Goal: Task Accomplishment & Management: Manage account settings

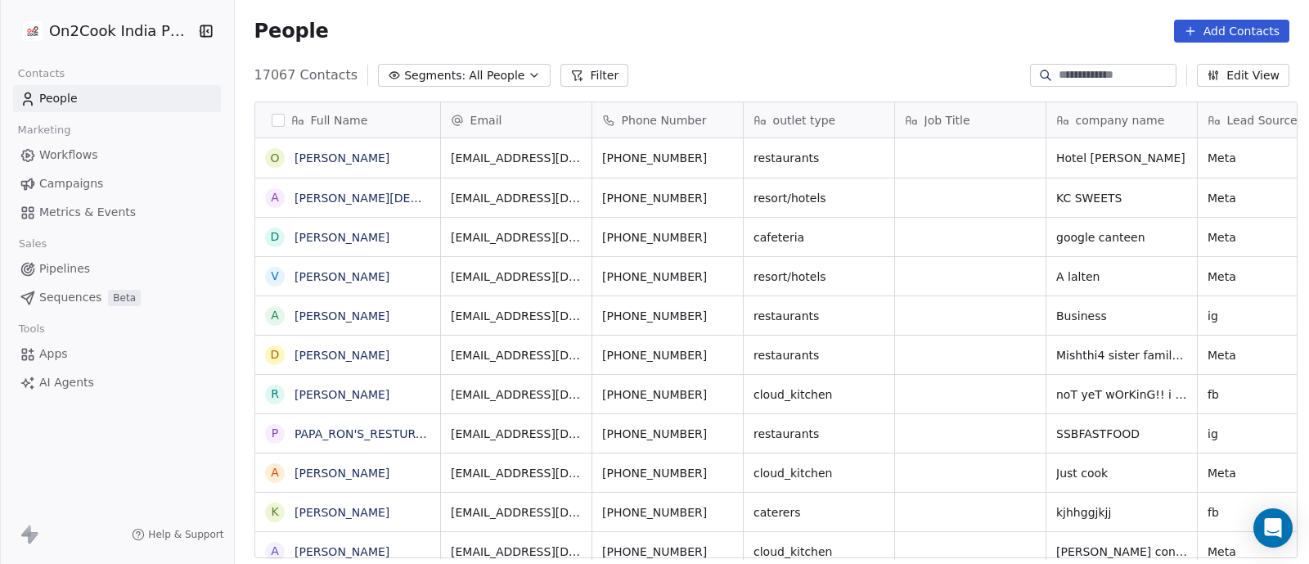
scroll to position [480, 1066]
click at [528, 74] on icon "button" at bounding box center [534, 75] width 13 height 13
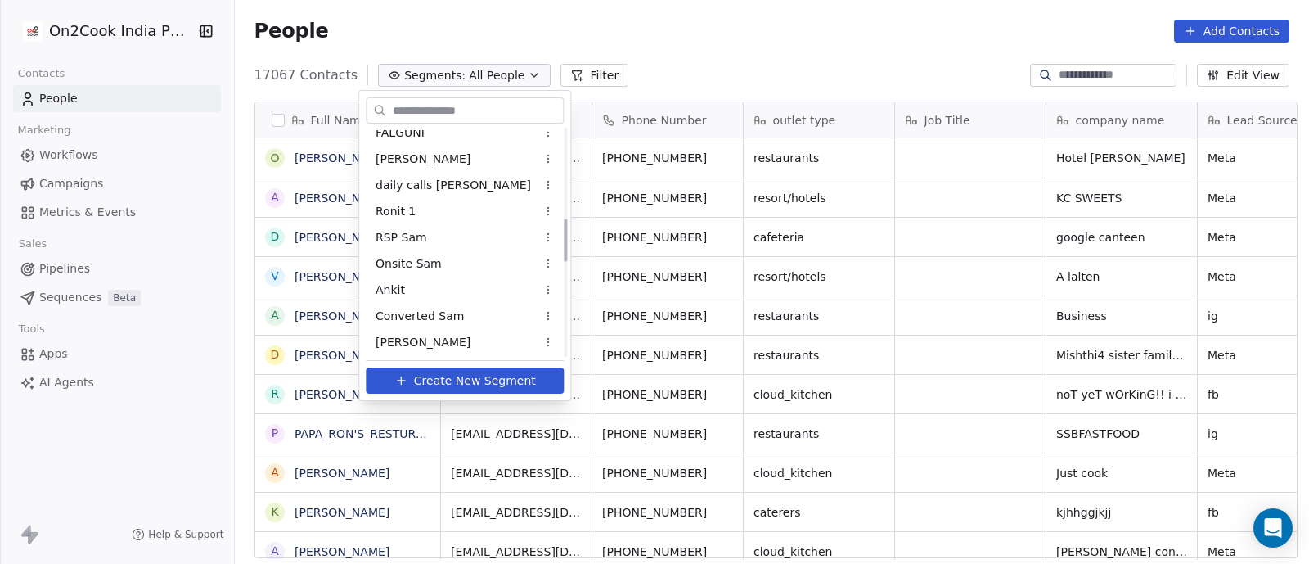
scroll to position [511, 0]
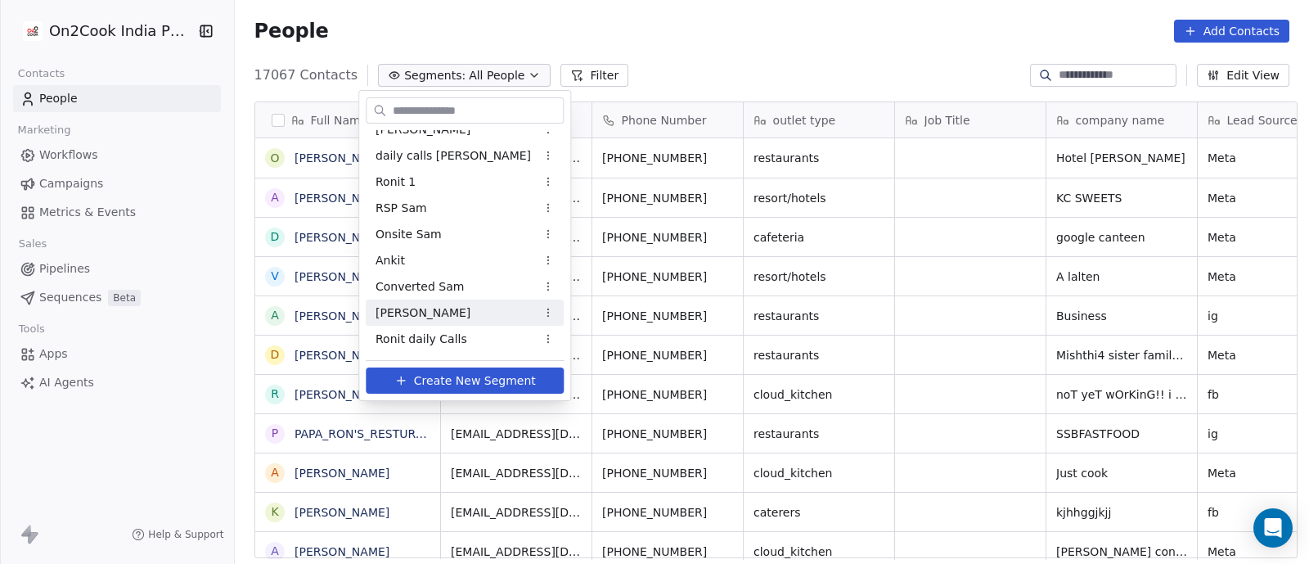
click at [393, 312] on span "[PERSON_NAME]" at bounding box center [422, 312] width 95 height 17
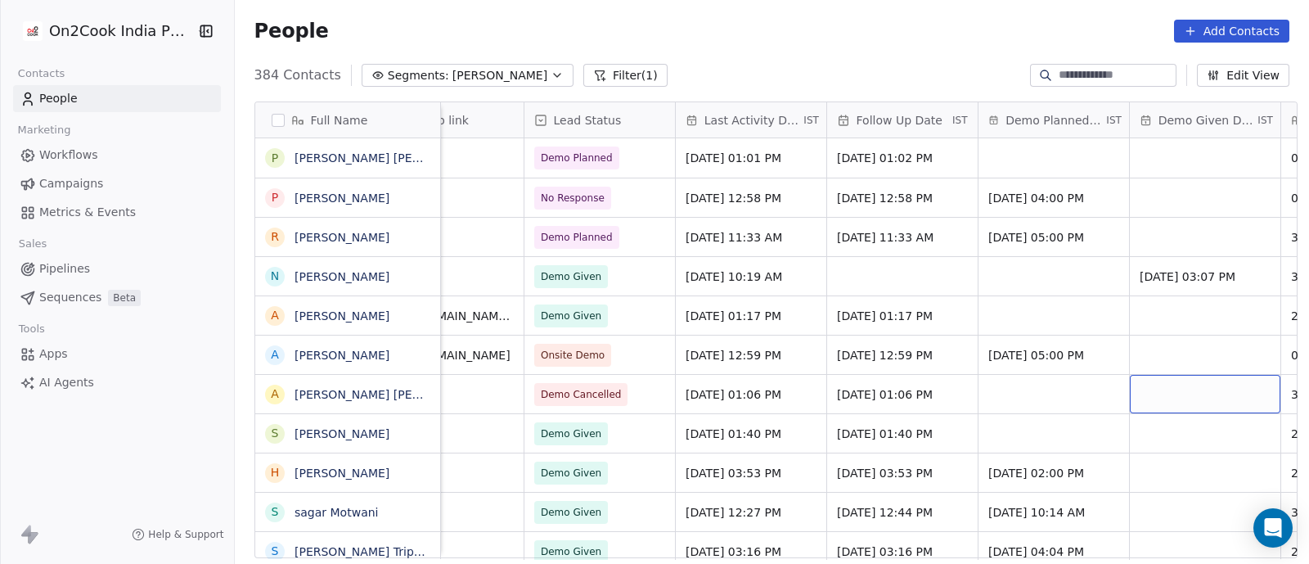
scroll to position [0, 2338]
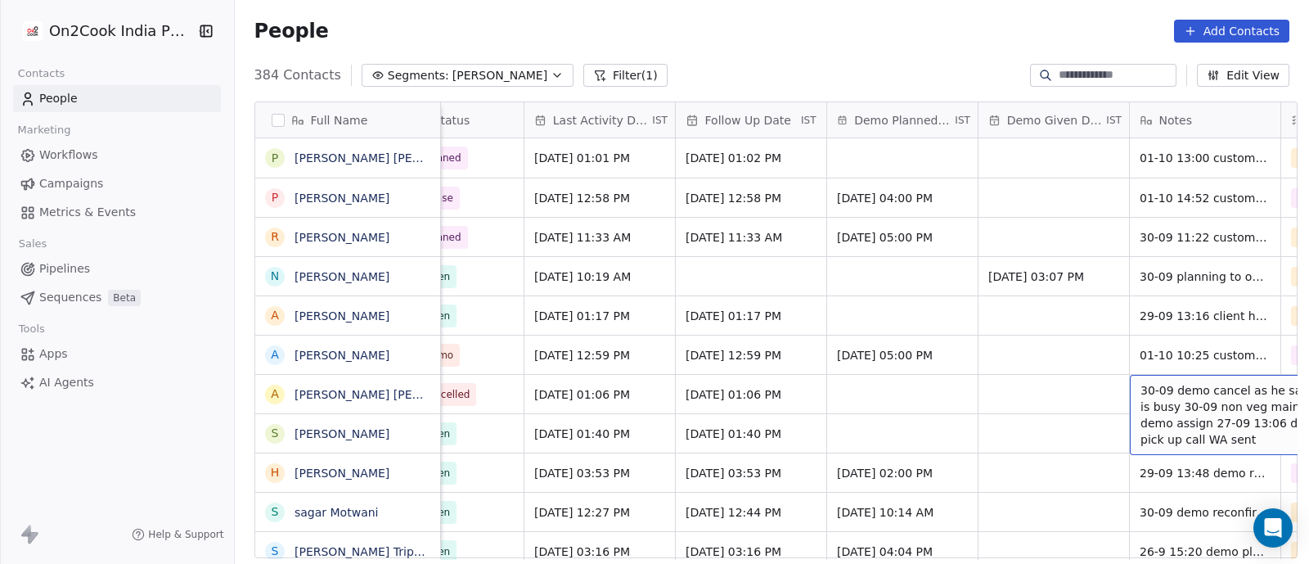
click at [1161, 407] on span "30-09 demo cancel as he said he is busy 30-09 non veg main focus demo assign 27…" at bounding box center [1237, 414] width 195 height 65
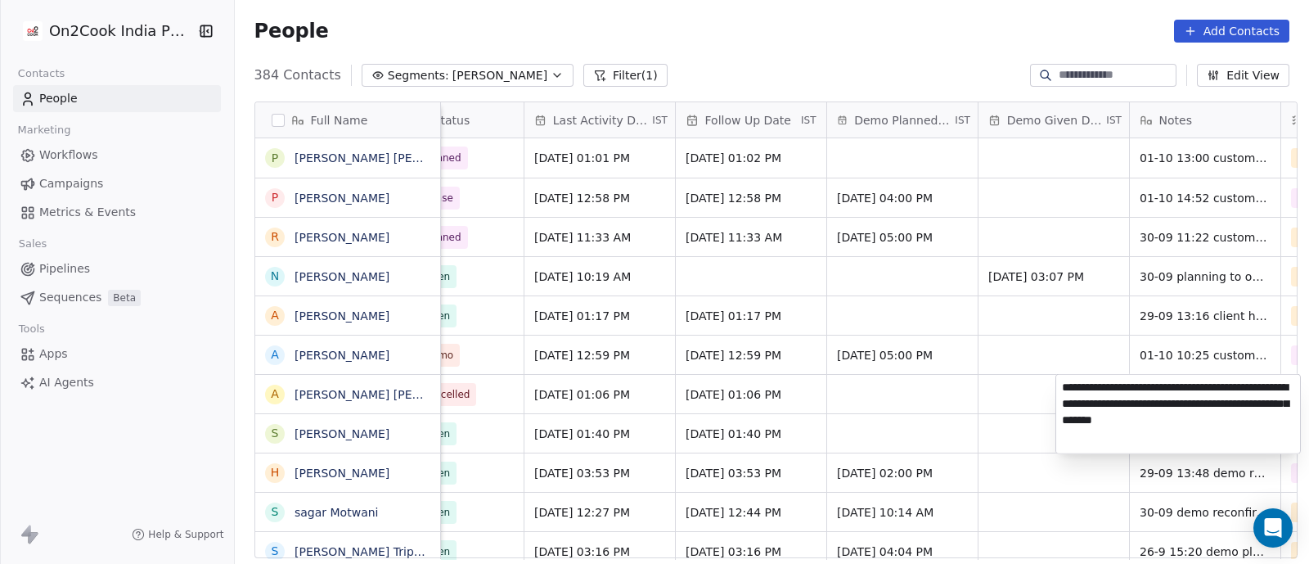
click at [1061, 390] on textarea "**********" at bounding box center [1178, 414] width 244 height 79
type textarea "**********"
click at [1026, 329] on html "On2Cook India Pvt. Ltd. Contacts People Marketing Workflows Campaigns Metrics &…" at bounding box center [654, 282] width 1309 height 564
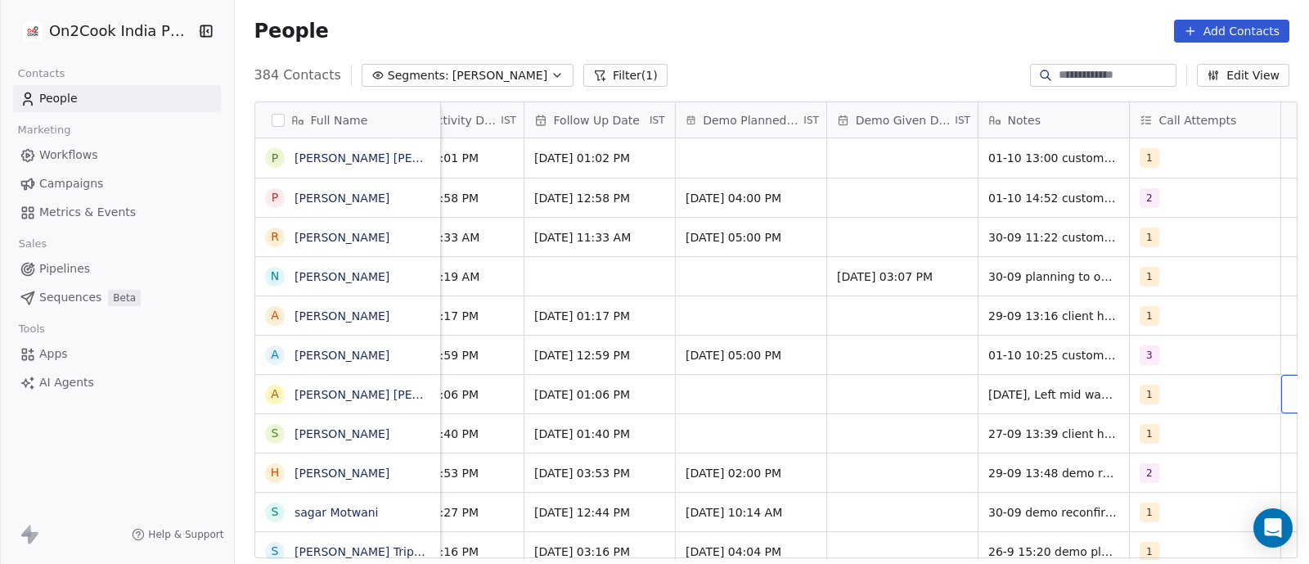
scroll to position [0, 2527]
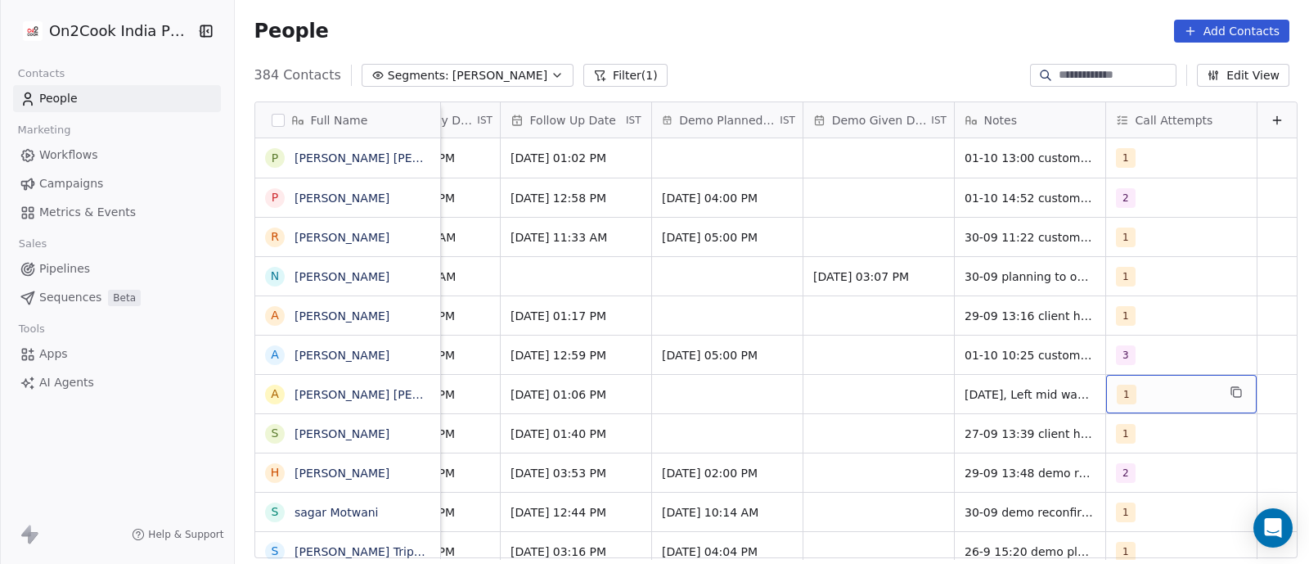
click at [1119, 393] on div "1" at bounding box center [1166, 394] width 100 height 20
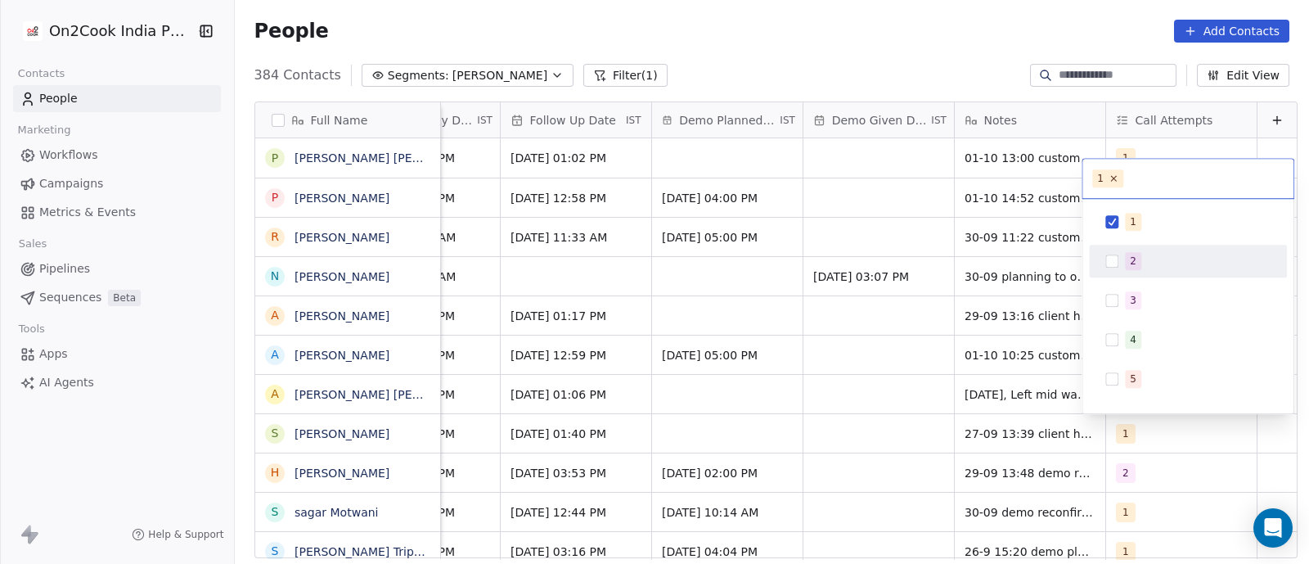
click at [1116, 263] on button "Suggestions" at bounding box center [1111, 260] width 13 height 13
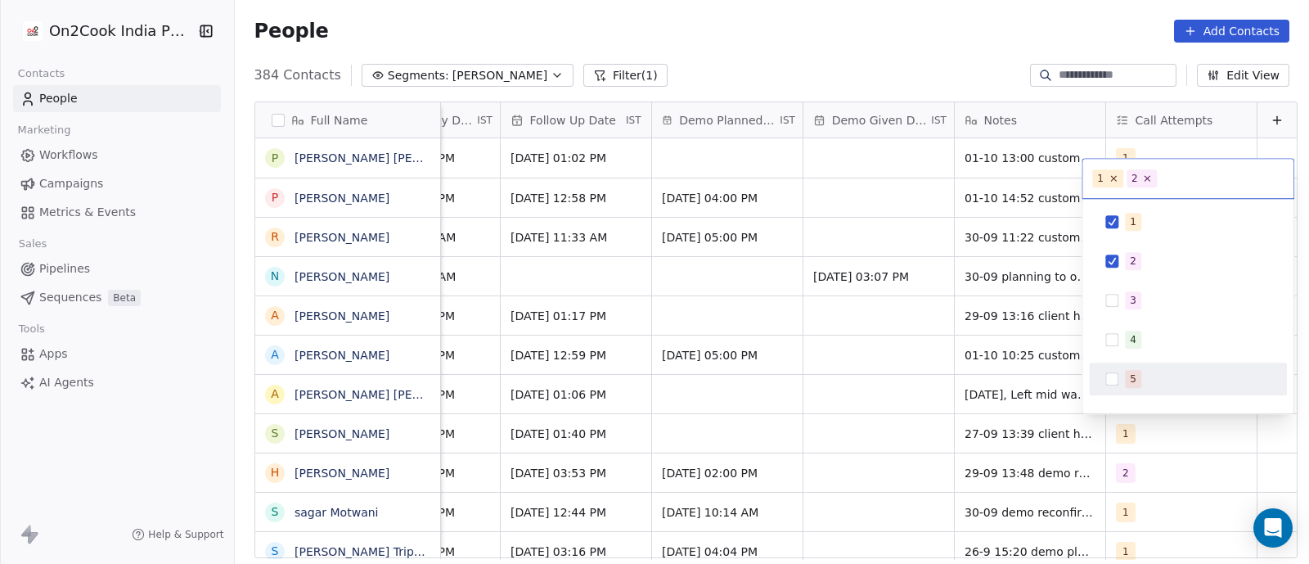
click at [914, 425] on html "On2Cook India Pvt. Ltd. Contacts People Marketing Workflows Campaigns Metrics &…" at bounding box center [654, 282] width 1309 height 564
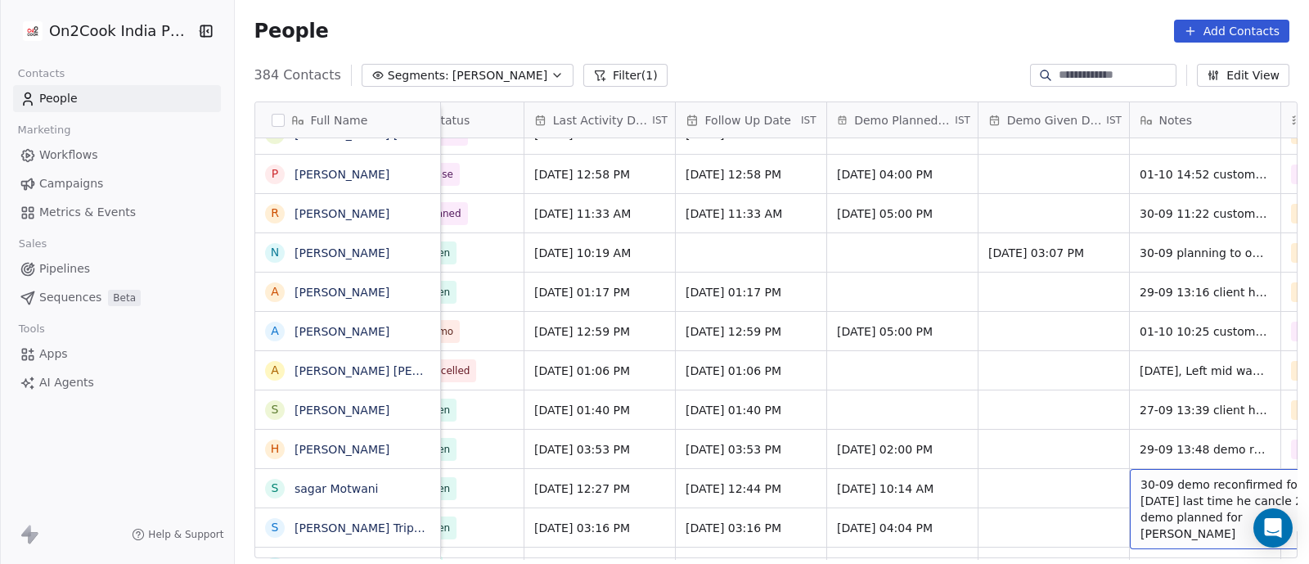
scroll to position [0, 2489]
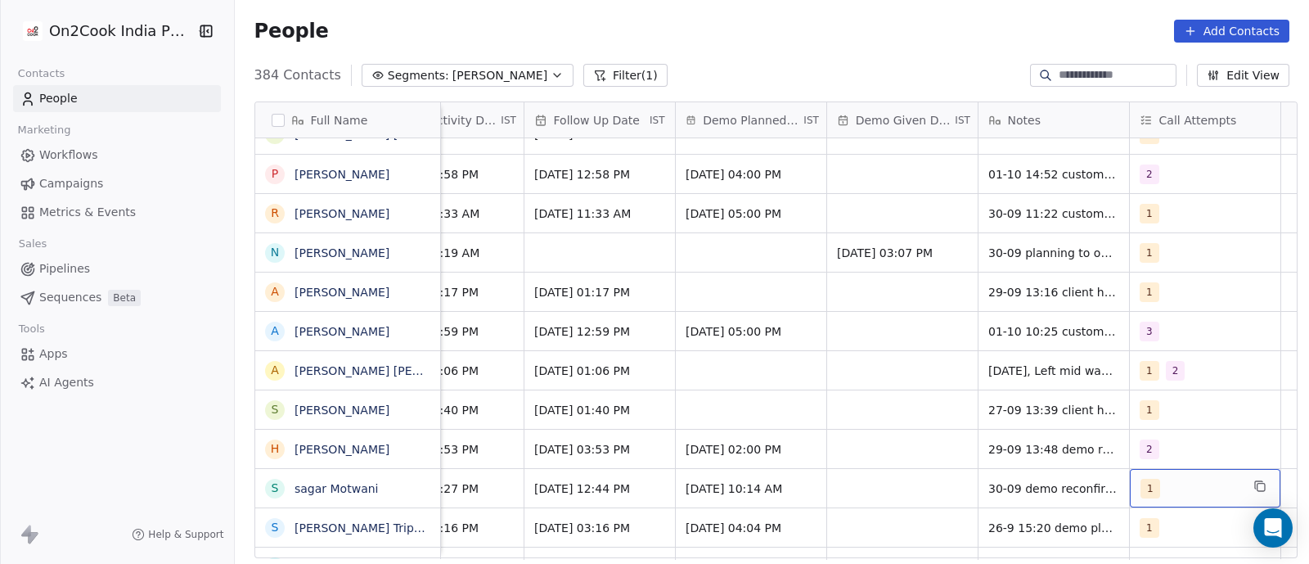
click at [1174, 490] on div "1" at bounding box center [1190, 488] width 100 height 20
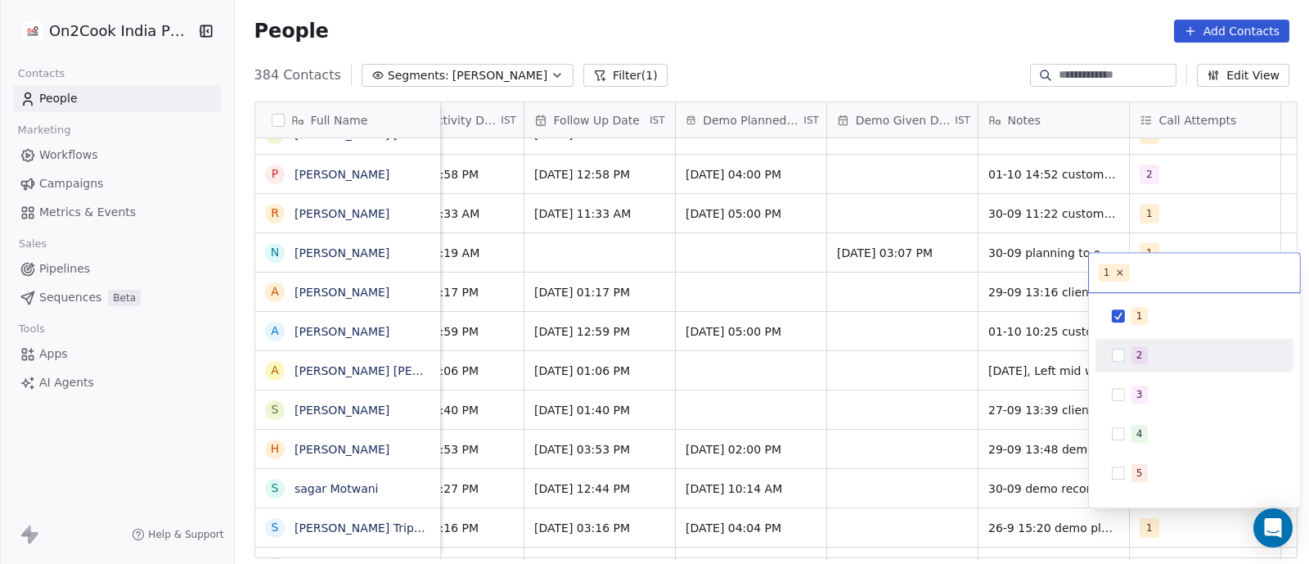
click at [1121, 357] on button "Suggestions" at bounding box center [1118, 354] width 13 height 13
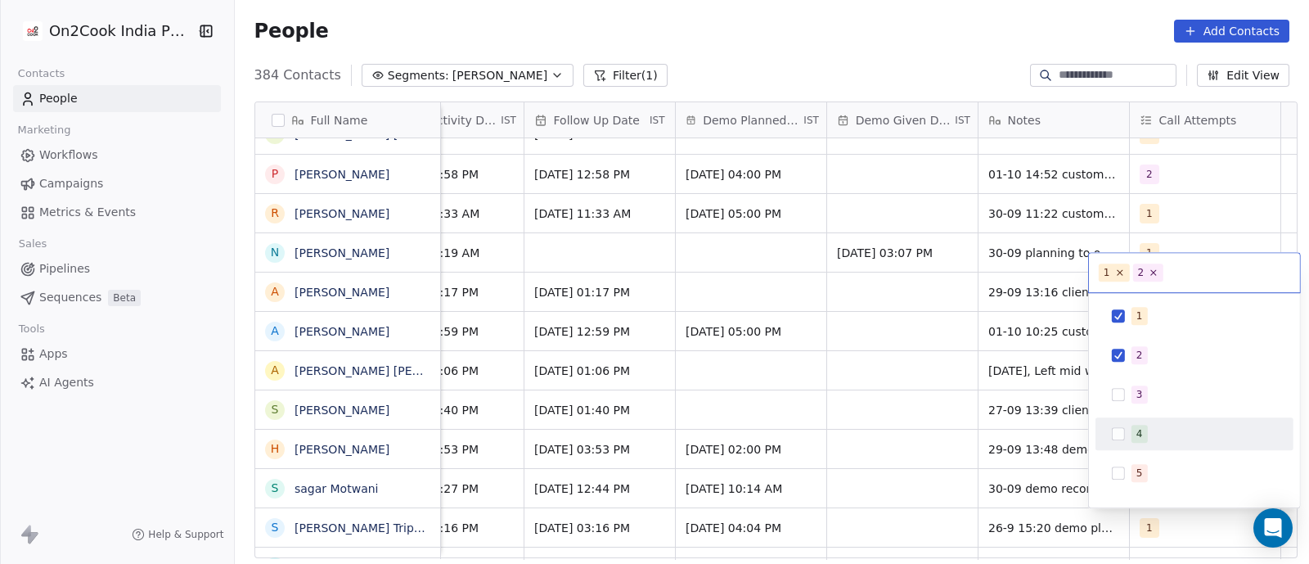
click at [937, 437] on html "On2Cook India Pvt. Ltd. Contacts People Marketing Workflows Campaigns Metrics &…" at bounding box center [654, 282] width 1309 height 564
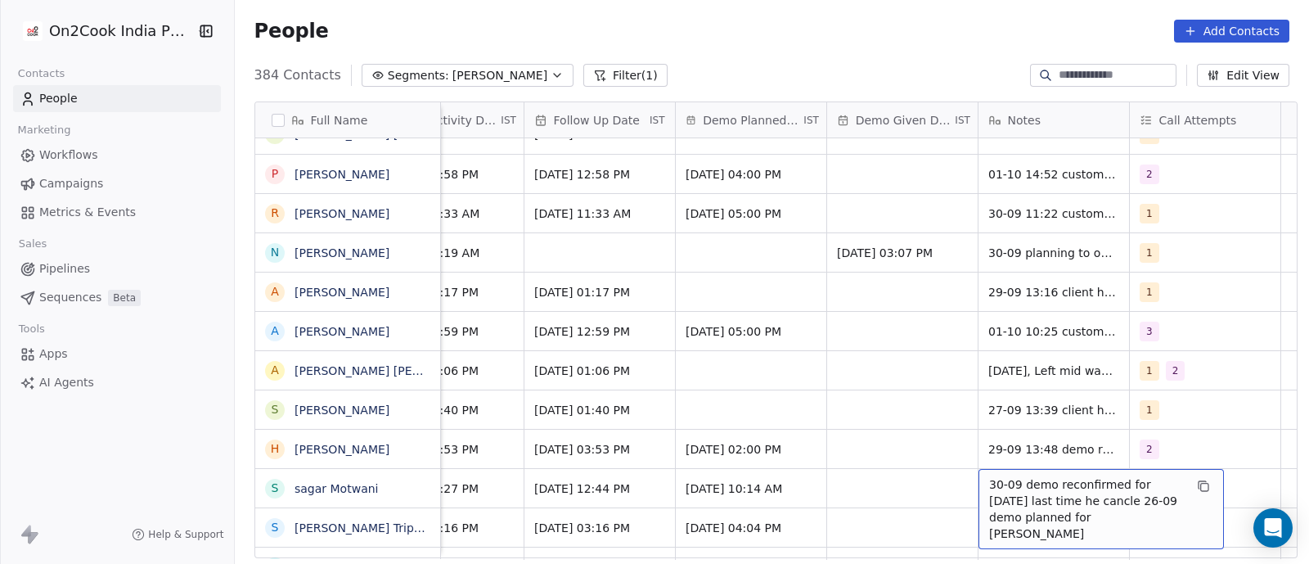
click at [989, 484] on span "30-09 demo reconfirmed for today last time he cancle 26-09 demo planned for tom" at bounding box center [1086, 508] width 195 height 65
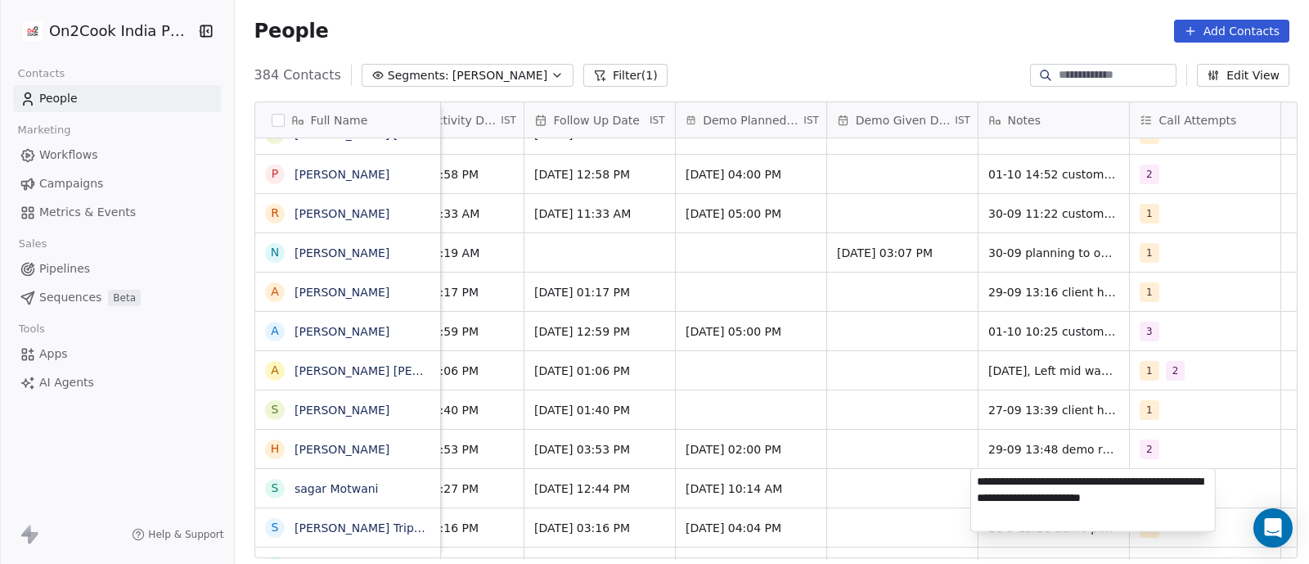
click at [977, 487] on textarea "**********" at bounding box center [1093, 500] width 244 height 62
type textarea "**********"
click at [923, 461] on html "On2Cook India Pvt. Ltd. Contacts People Marketing Workflows Campaigns Metrics &…" at bounding box center [654, 282] width 1309 height 564
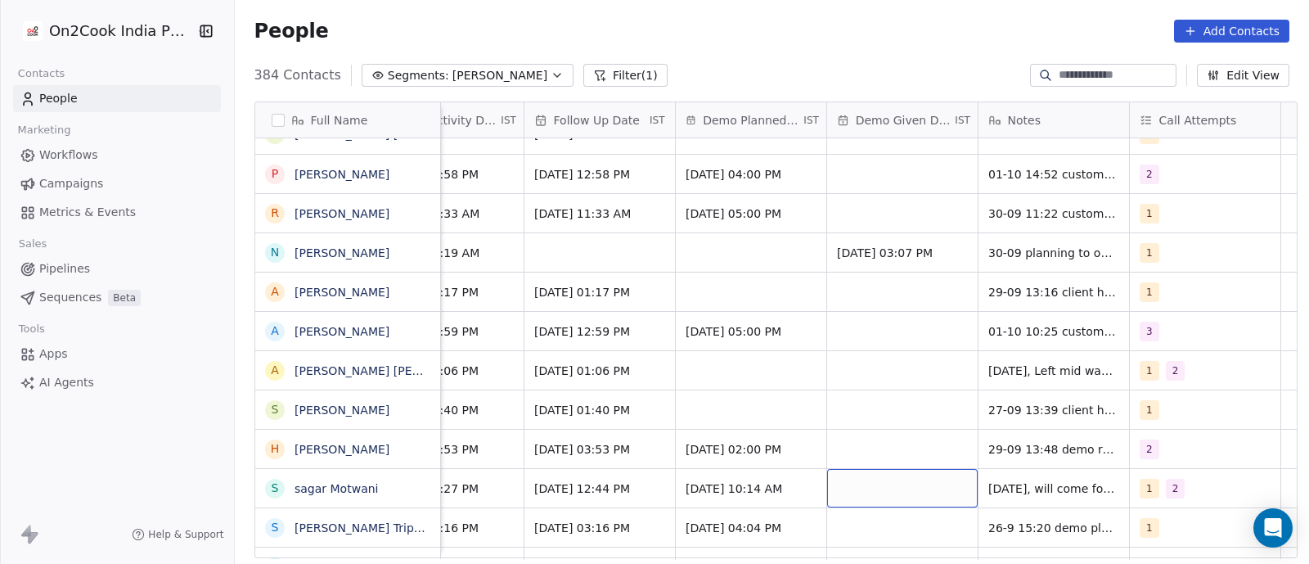
click at [900, 495] on div "grid" at bounding box center [902, 488] width 150 height 38
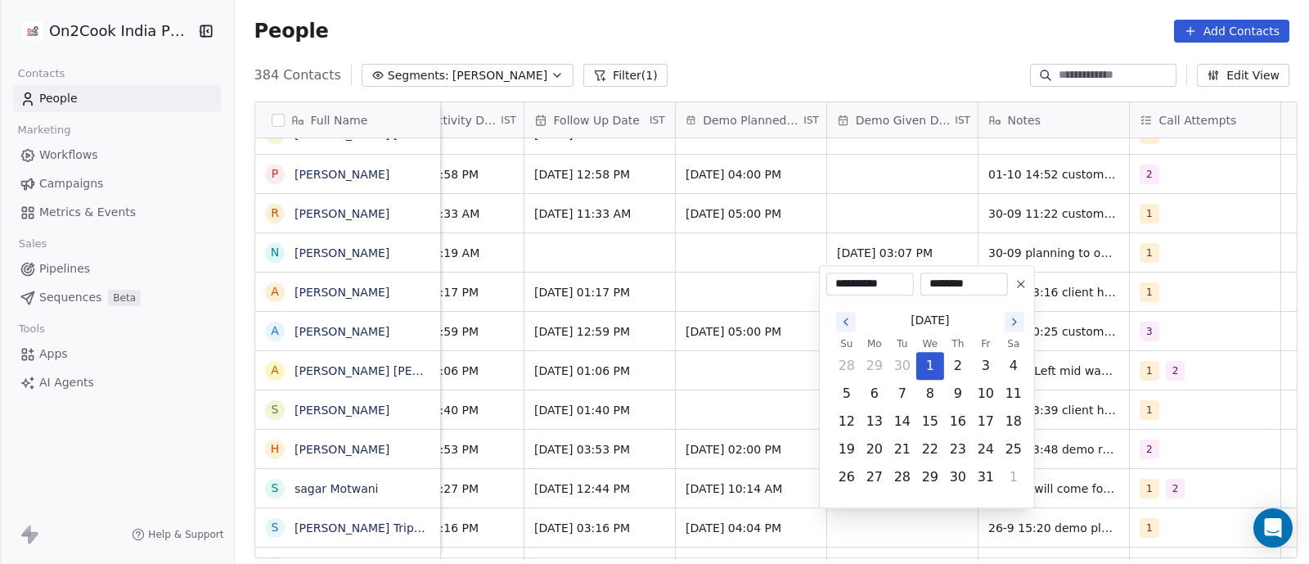
click at [848, 317] on icon "Go to the Previous Month" at bounding box center [845, 321] width 13 height 13
click at [908, 478] on button "30" at bounding box center [902, 477] width 26 height 26
type input "**********"
click at [770, 402] on html "On2Cook India Pvt. Ltd. Contacts People Marketing Workflows Campaigns Metrics &…" at bounding box center [654, 282] width 1309 height 564
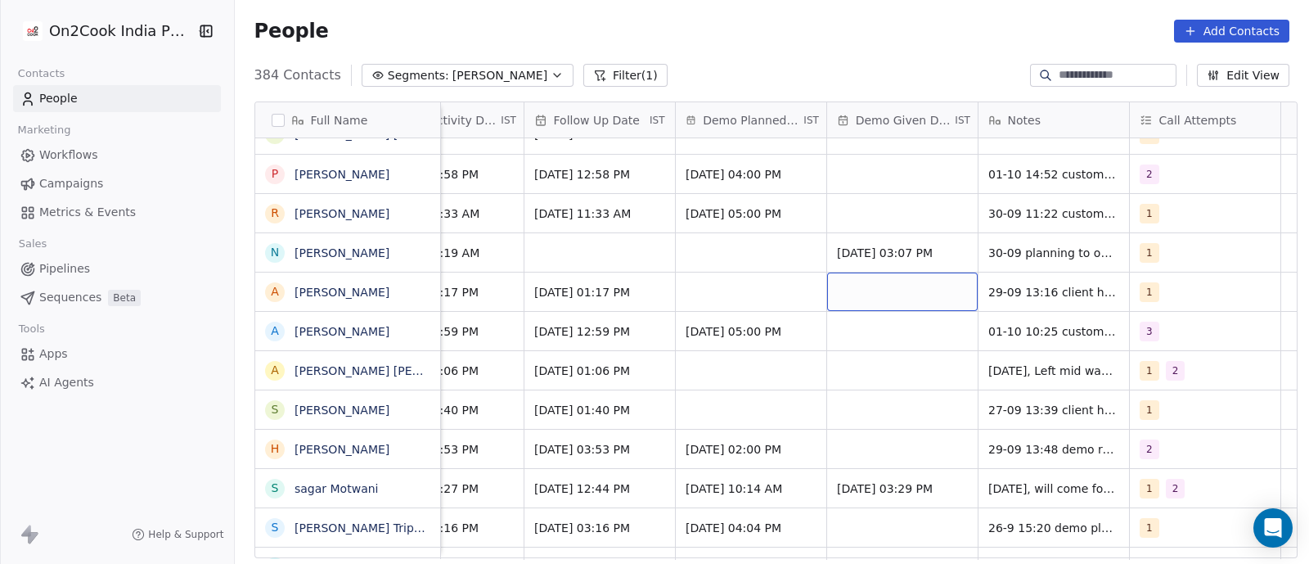
click at [885, 292] on div "grid" at bounding box center [902, 291] width 150 height 38
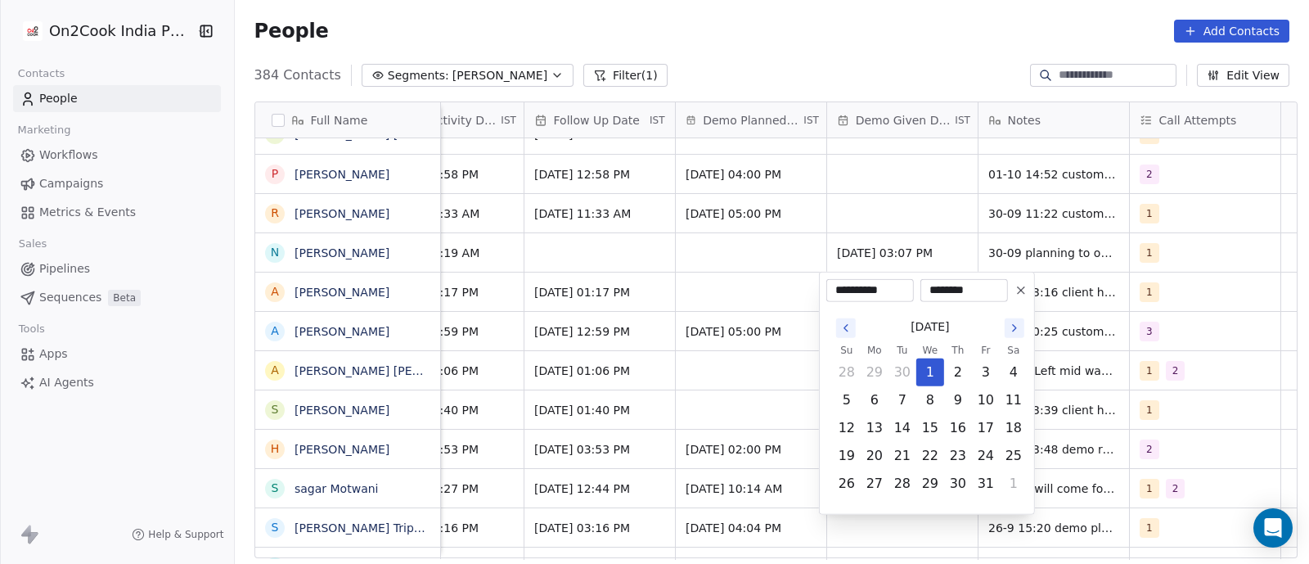
click at [844, 330] on icon "Go to the Previous Month" at bounding box center [845, 327] width 13 height 13
click at [876, 490] on button "29" at bounding box center [874, 483] width 26 height 26
type input "**********"
click at [788, 389] on html "On2Cook India Pvt. Ltd. Contacts People Marketing Workflows Campaigns Metrics &…" at bounding box center [654, 282] width 1309 height 564
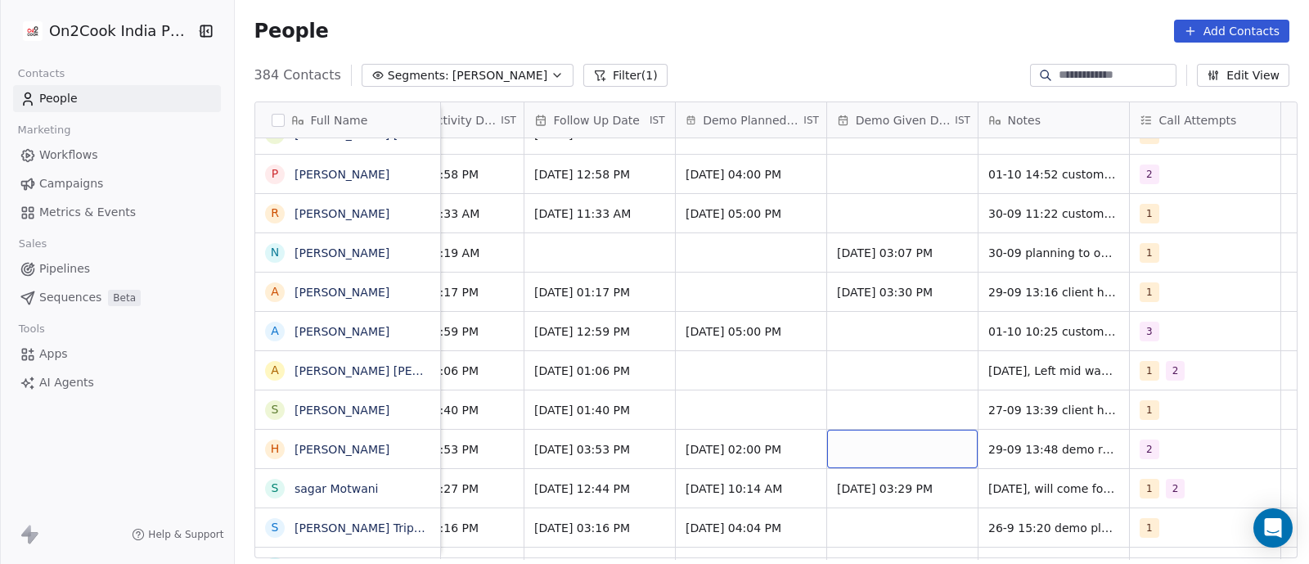
click at [854, 450] on div "grid" at bounding box center [902, 448] width 150 height 38
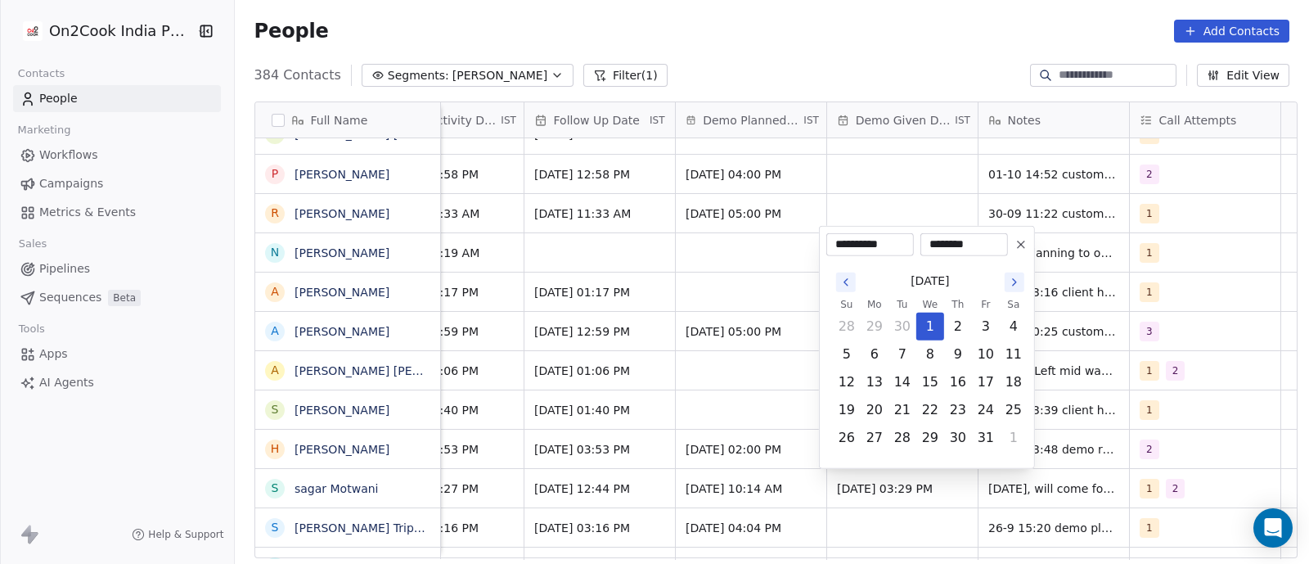
click at [842, 282] on icon "Go to the Previous Month" at bounding box center [845, 282] width 13 height 13
click at [883, 440] on button "29" at bounding box center [874, 438] width 26 height 26
type input "**********"
click at [765, 389] on html "On2Cook India Pvt. Ltd. Contacts People Marketing Workflows Campaigns Metrics &…" at bounding box center [654, 282] width 1309 height 564
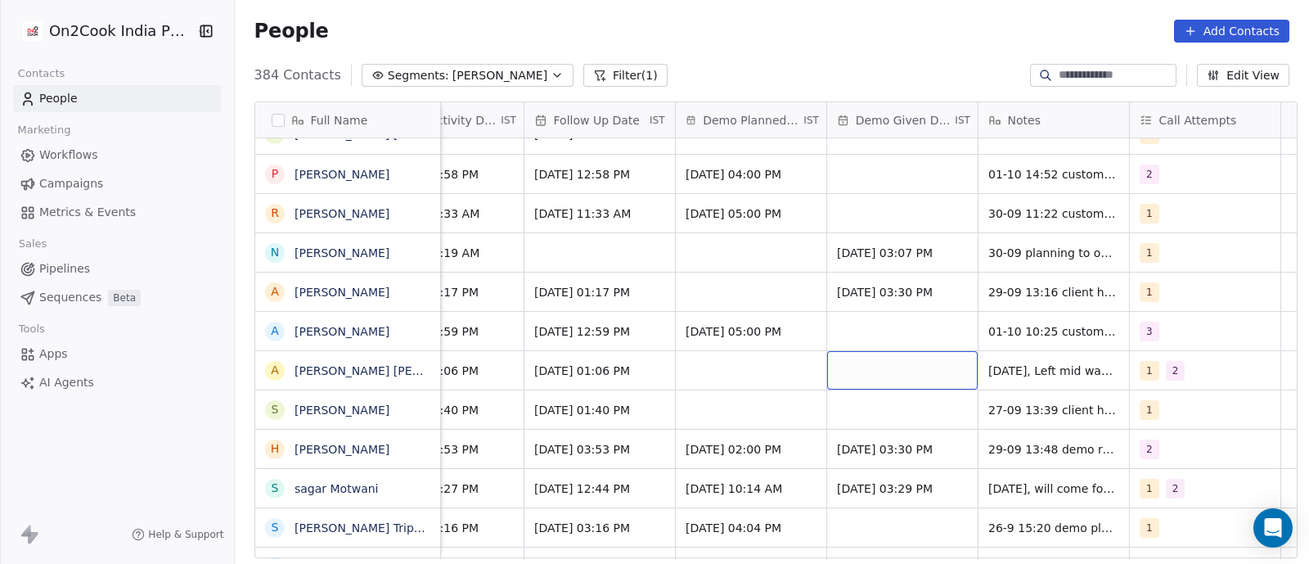
click at [880, 364] on div "grid" at bounding box center [902, 370] width 150 height 38
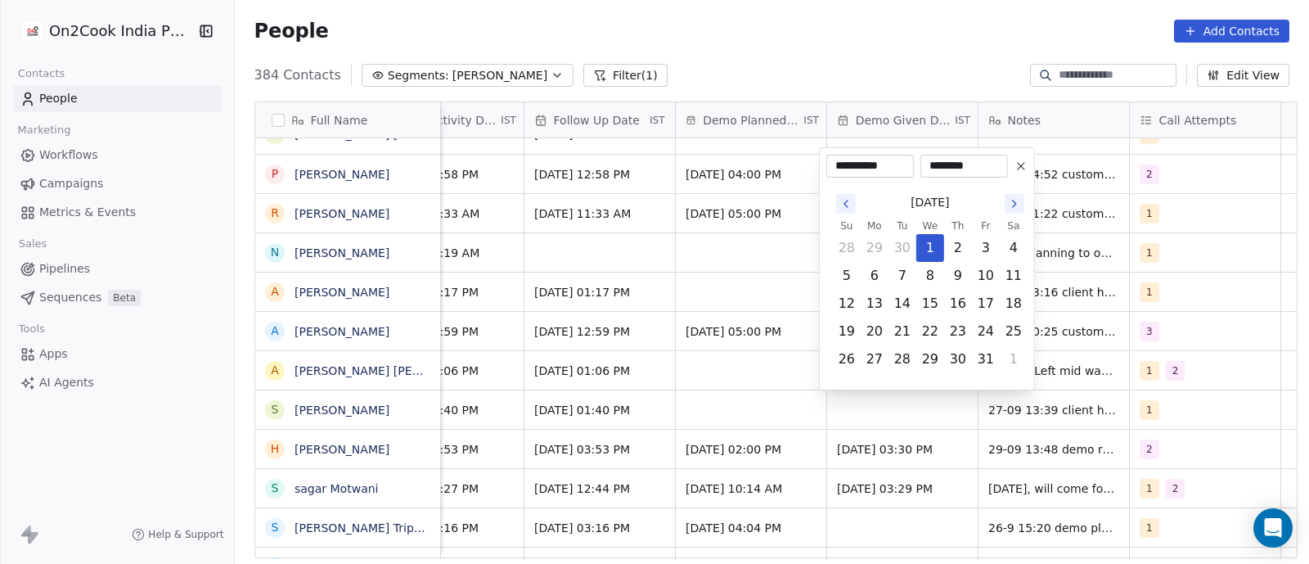
click at [839, 202] on icon "Go to the Previous Month" at bounding box center [845, 203] width 13 height 13
click at [897, 357] on button "30" at bounding box center [902, 359] width 26 height 26
type input "**********"
click at [759, 371] on html "On2Cook India Pvt. Ltd. Contacts People Marketing Workflows Campaigns Metrics &…" at bounding box center [654, 282] width 1309 height 564
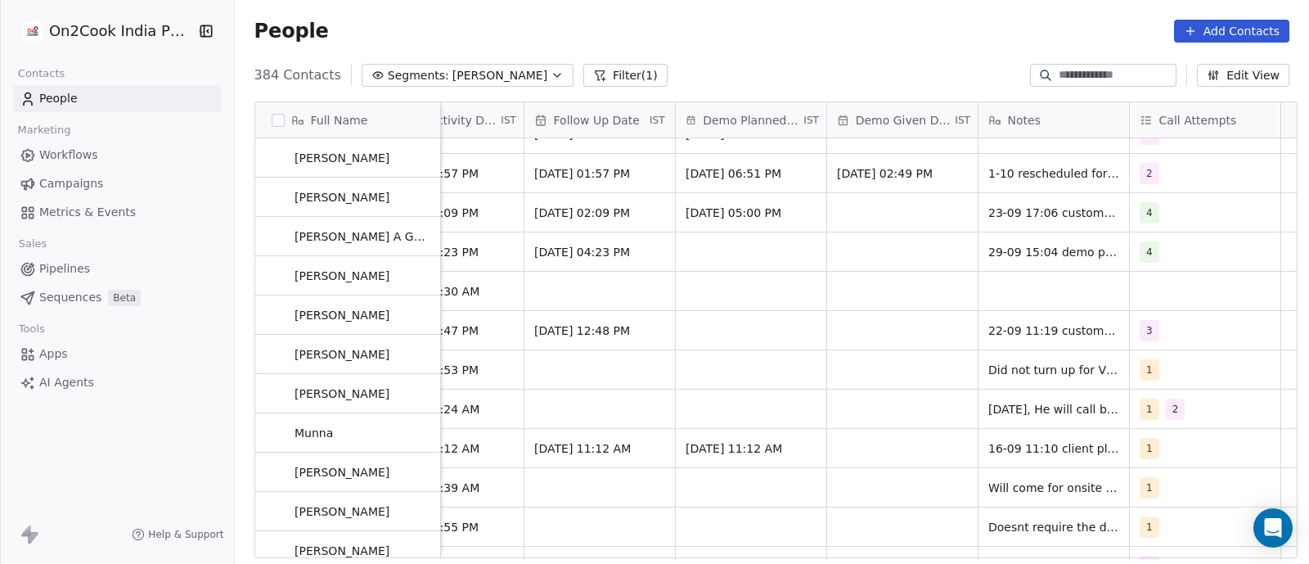
scroll to position [535, 0]
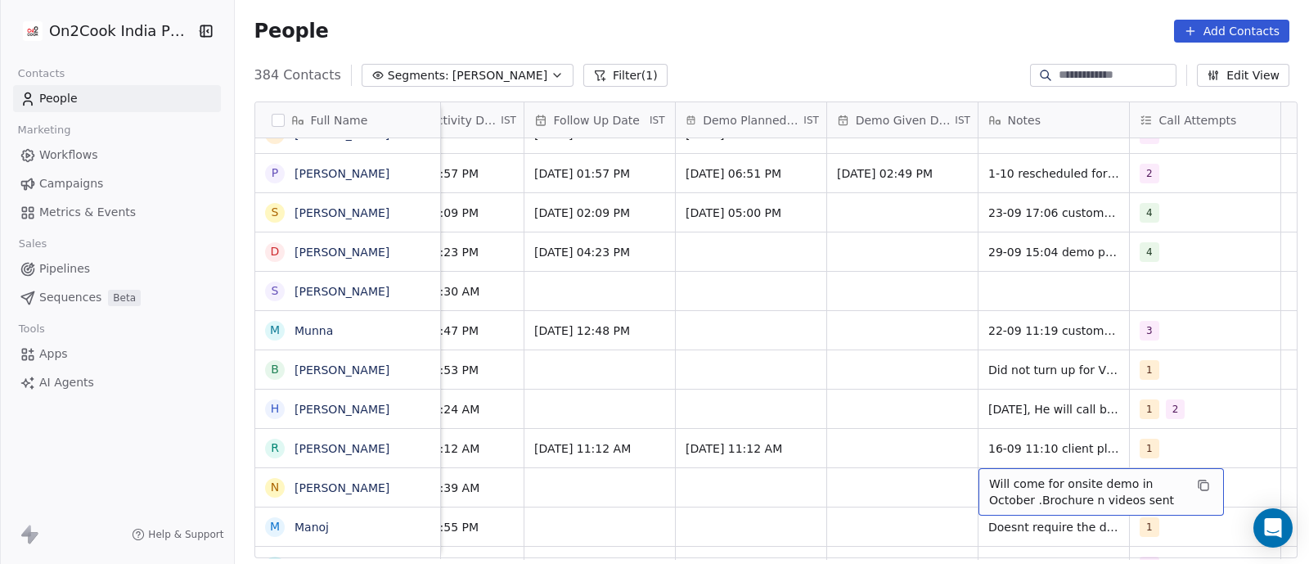
click at [1002, 484] on span "Will come for onsite demo in October .Brochure n videos sent" at bounding box center [1086, 491] width 195 height 33
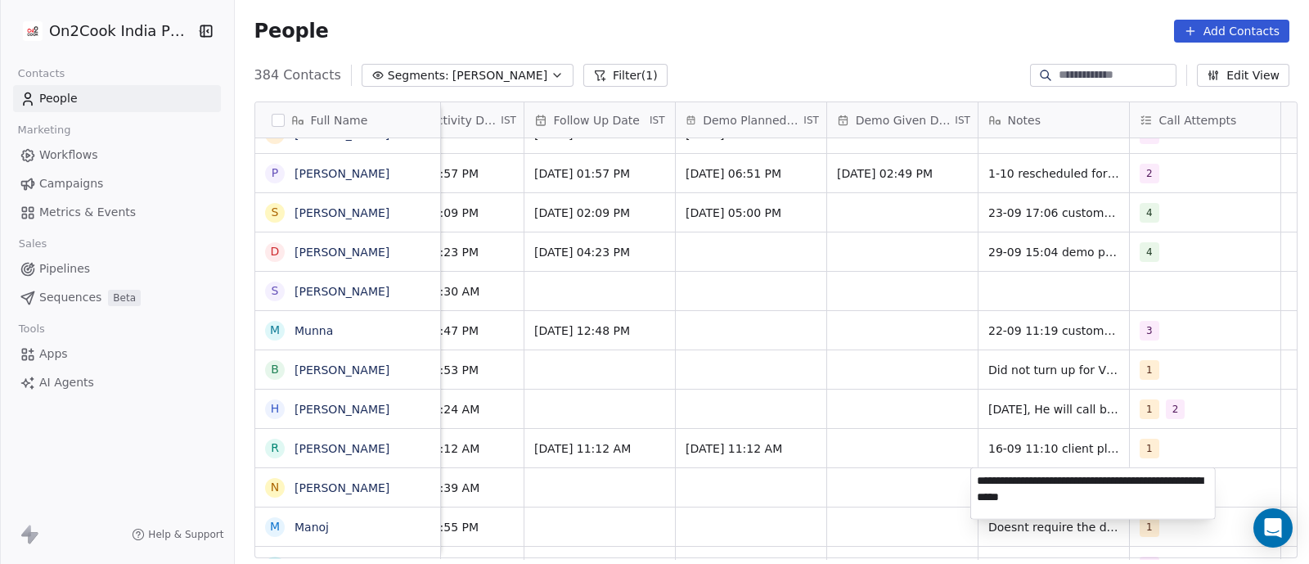
click at [920, 484] on html "On2Cook India Pvt. Ltd. Contacts People Marketing Workflows Campaigns Metrics &…" at bounding box center [654, 282] width 1309 height 564
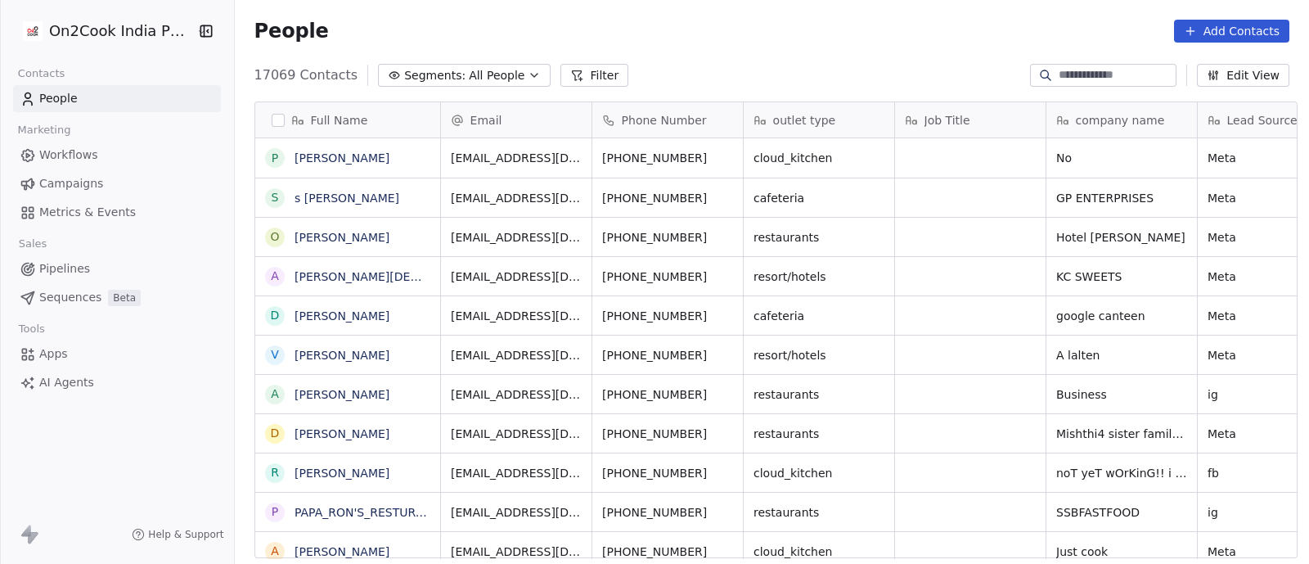
scroll to position [480, 1066]
click at [573, 73] on button "Filter" at bounding box center [594, 75] width 68 height 23
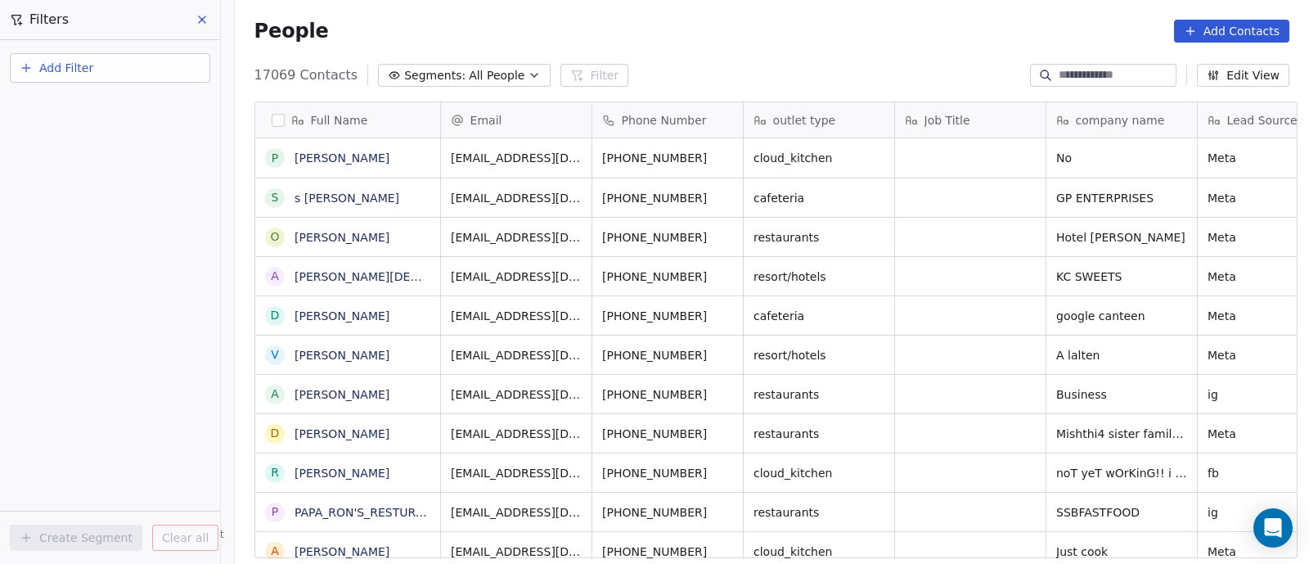
click at [61, 69] on span "Add Filter" at bounding box center [66, 68] width 54 height 17
click at [74, 105] on span "Contact properties" at bounding box center [80, 106] width 106 height 17
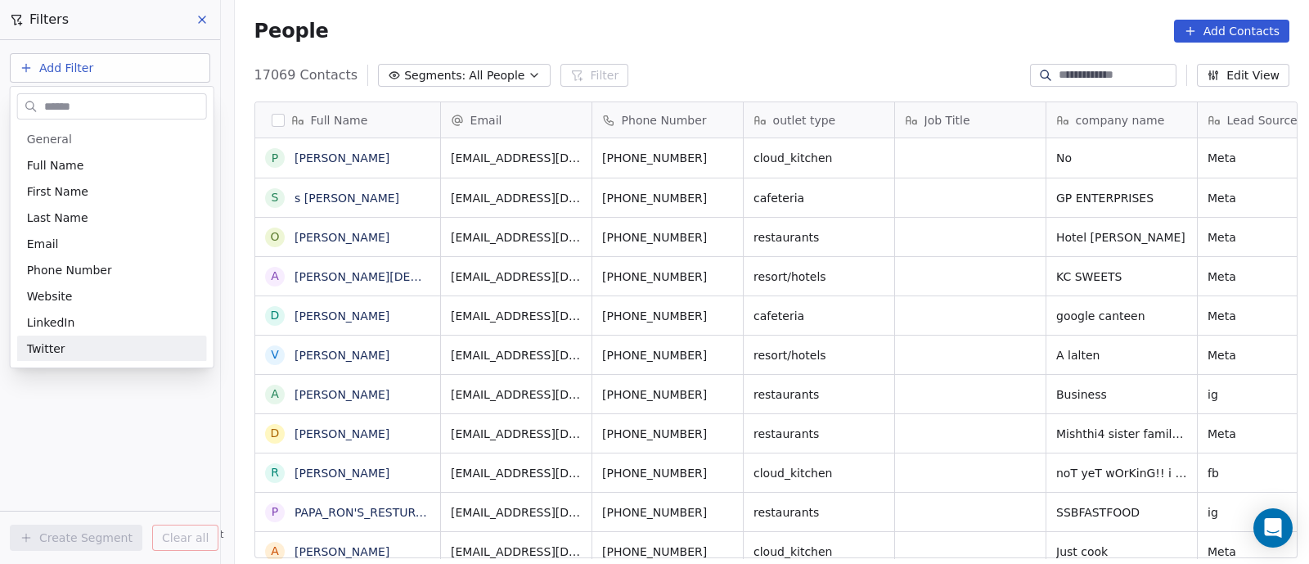
click at [83, 398] on html "On2Cook India Pvt. Ltd. Contacts People Marketing Workflows Campaigns Metrics &…" at bounding box center [654, 282] width 1309 height 564
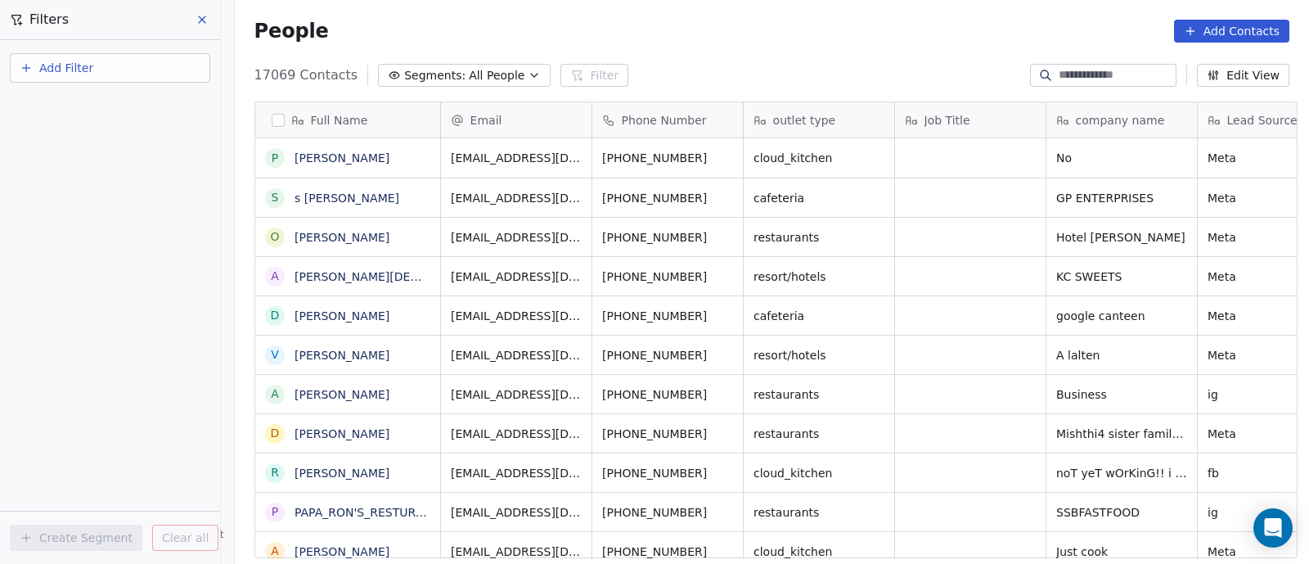
click at [77, 64] on span "Add Filter" at bounding box center [66, 68] width 54 height 17
click at [80, 105] on span "Contact properties" at bounding box center [80, 106] width 106 height 17
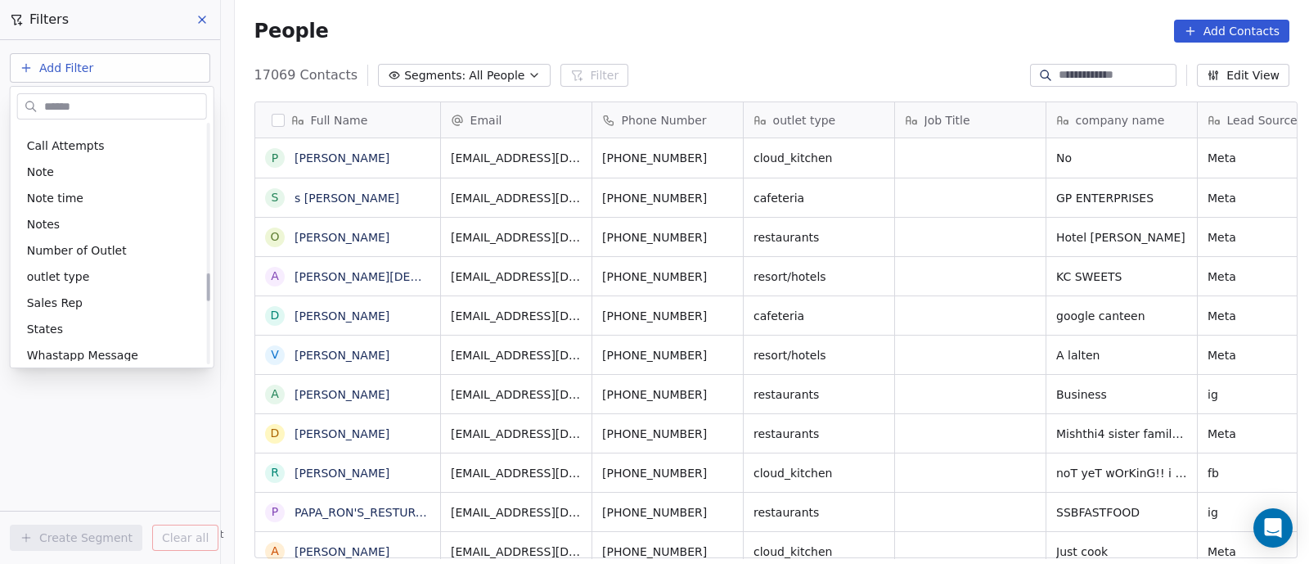
scroll to position [1328, 0]
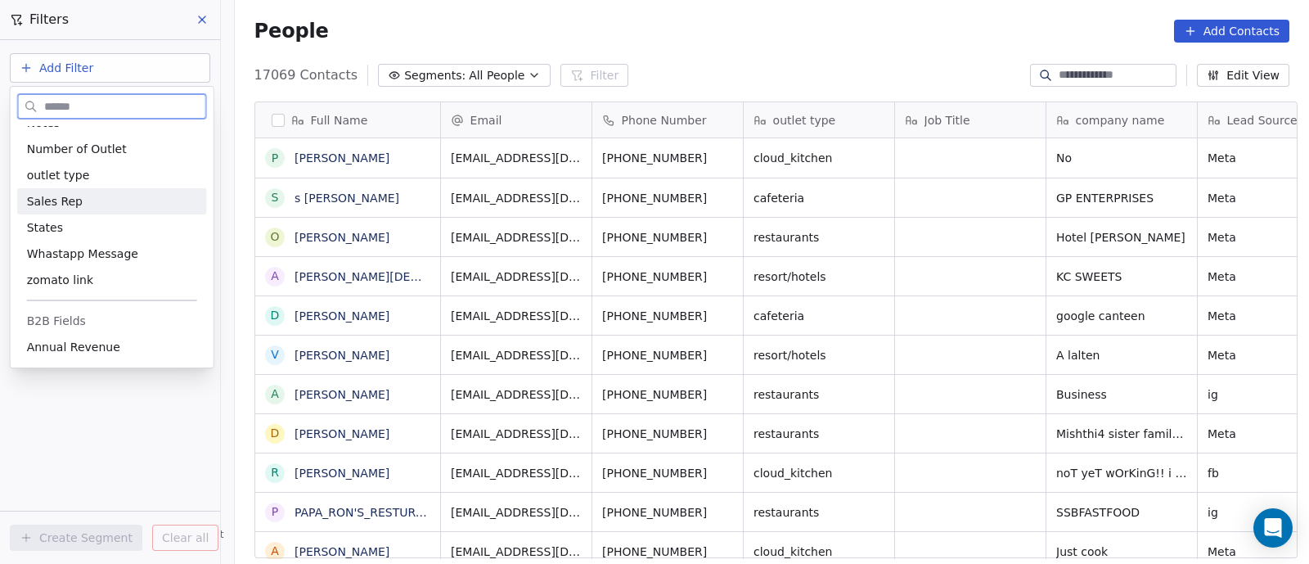
click at [66, 199] on span "Sales Rep" at bounding box center [55, 201] width 56 height 16
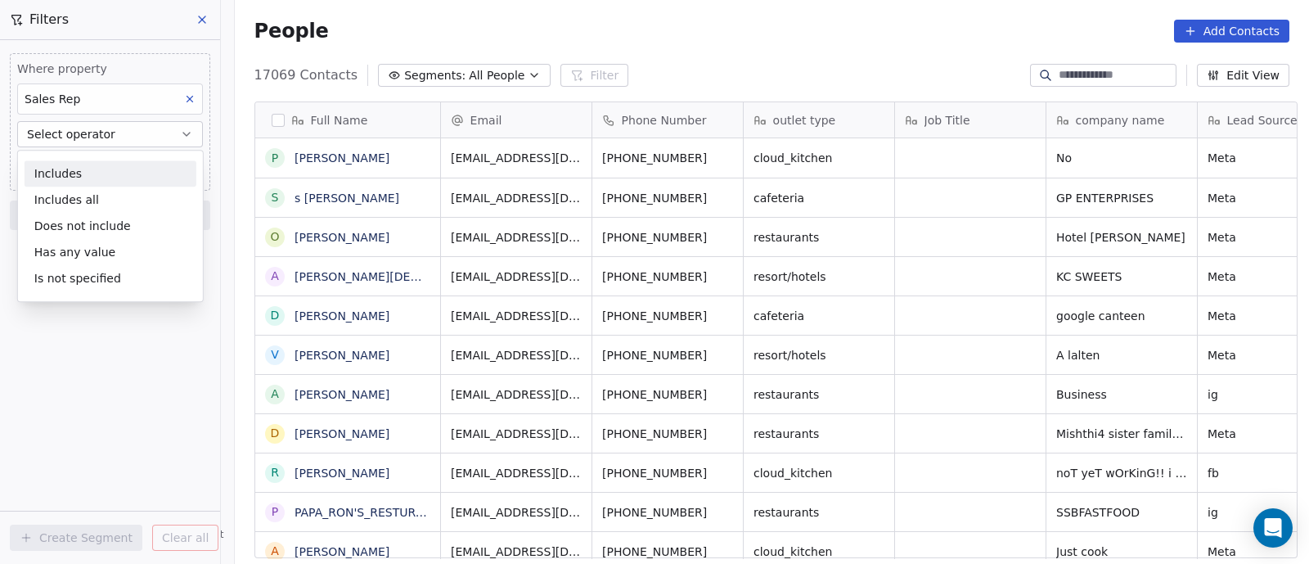
click at [118, 177] on div "Includes" at bounding box center [111, 173] width 172 height 26
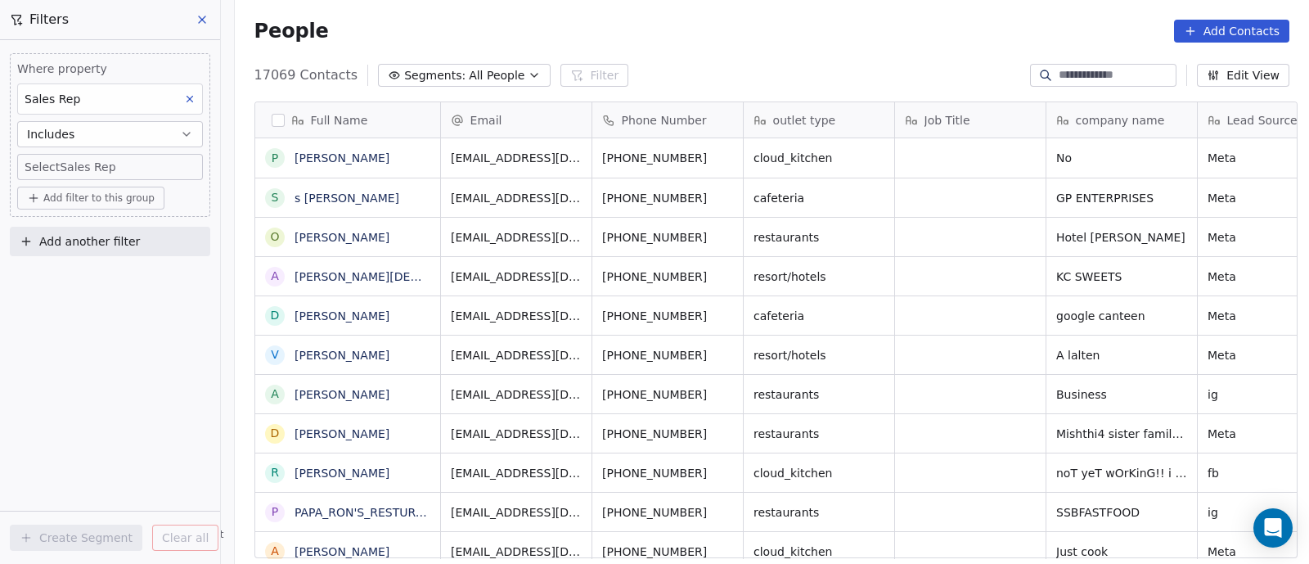
click at [120, 165] on body "On2Cook India Pvt. Ltd. Contacts People Marketing Workflows Campaigns Metrics &…" at bounding box center [654, 282] width 1309 height 564
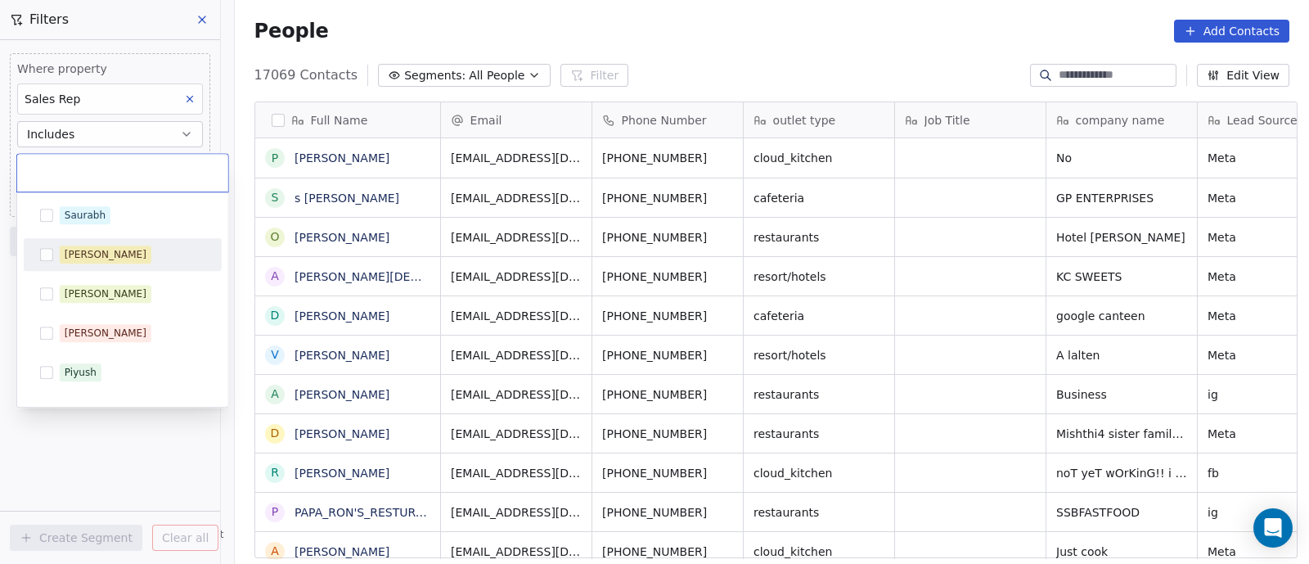
click at [84, 248] on div "[PERSON_NAME]" at bounding box center [106, 254] width 82 height 15
click at [89, 440] on html "On2Cook India Pvt. Ltd. Contacts People Marketing Workflows Campaigns Metrics &…" at bounding box center [654, 282] width 1309 height 564
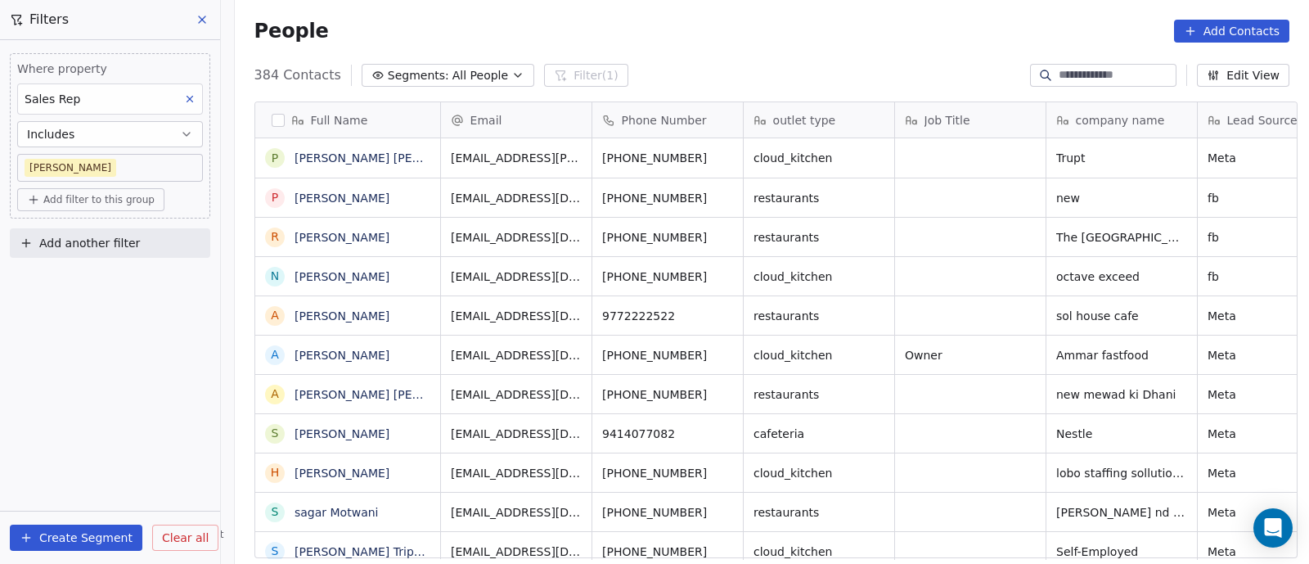
scroll to position [480, 1066]
click at [687, 62] on div "384 Contacts Segments: All People Filter (1) Edit View" at bounding box center [772, 75] width 1074 height 26
click at [204, 20] on icon at bounding box center [201, 19] width 13 height 13
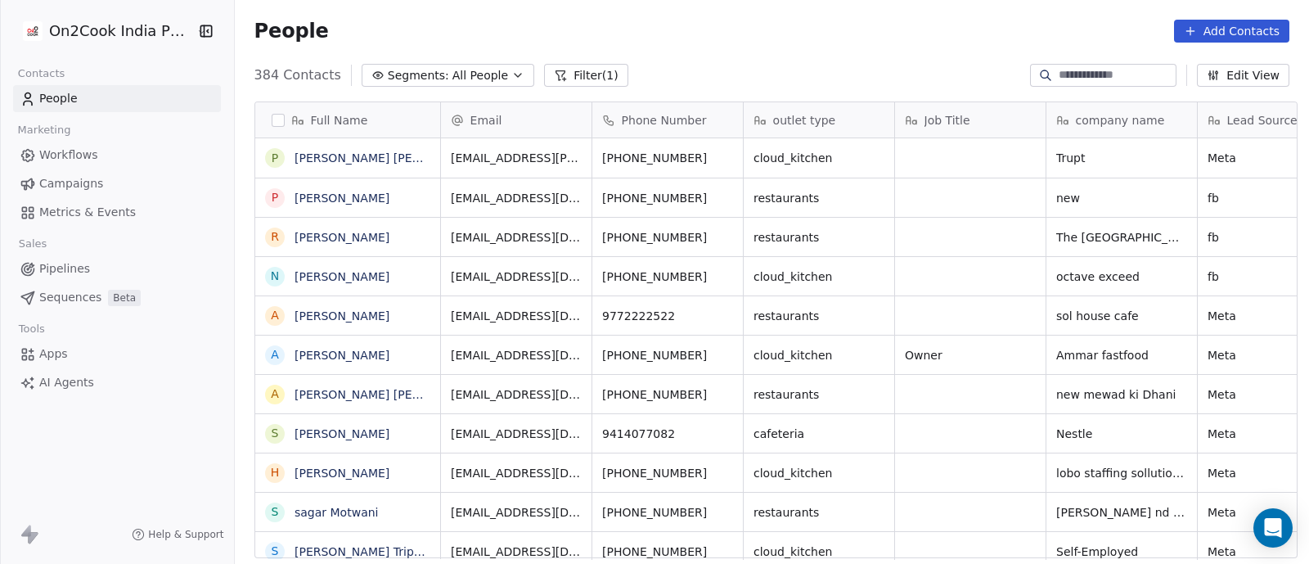
click at [52, 272] on span "Pipelines" at bounding box center [64, 268] width 51 height 17
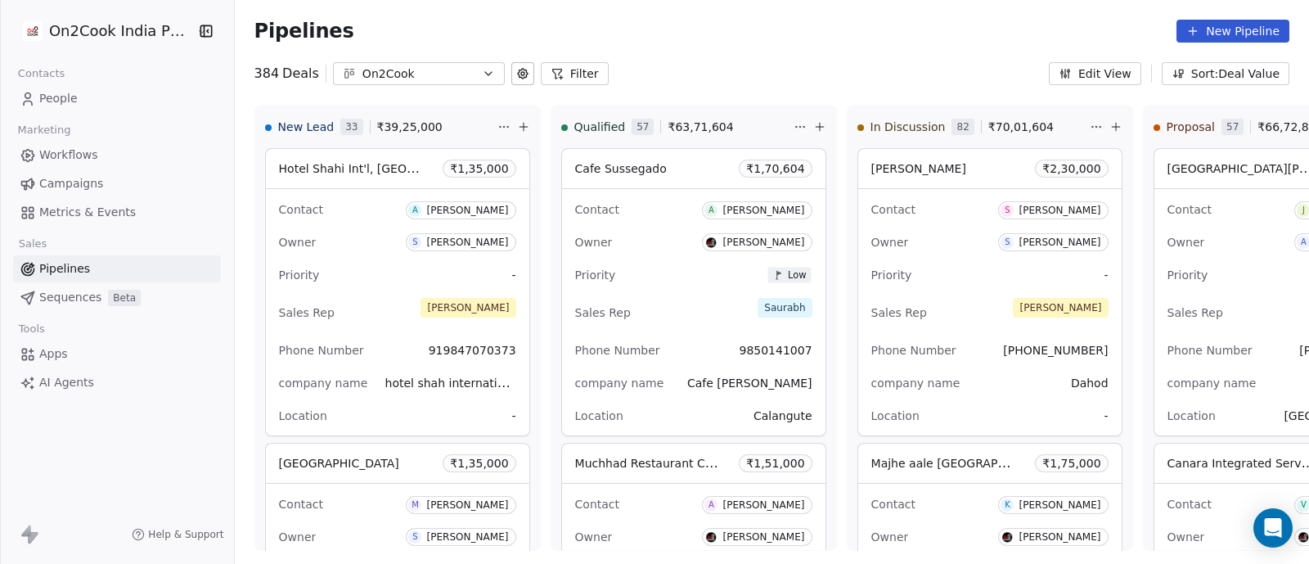
click at [569, 73] on button "Filter" at bounding box center [575, 73] width 68 height 23
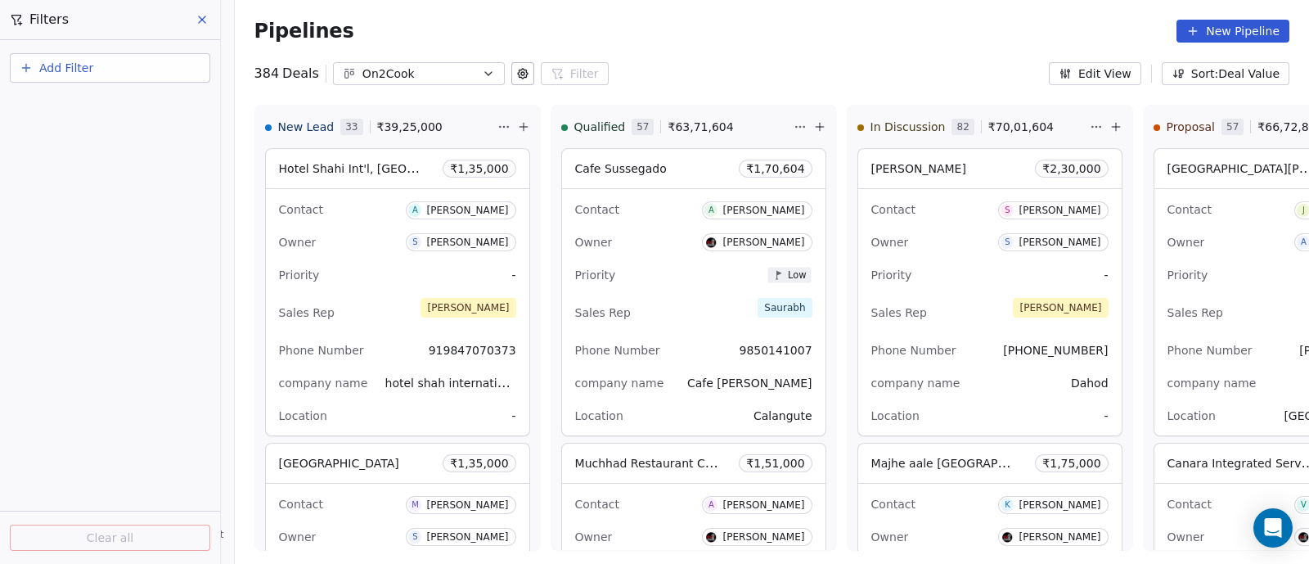
click at [88, 68] on span "Add Filter" at bounding box center [66, 68] width 54 height 17
click at [75, 107] on span "Deal properties" at bounding box center [71, 106] width 88 height 17
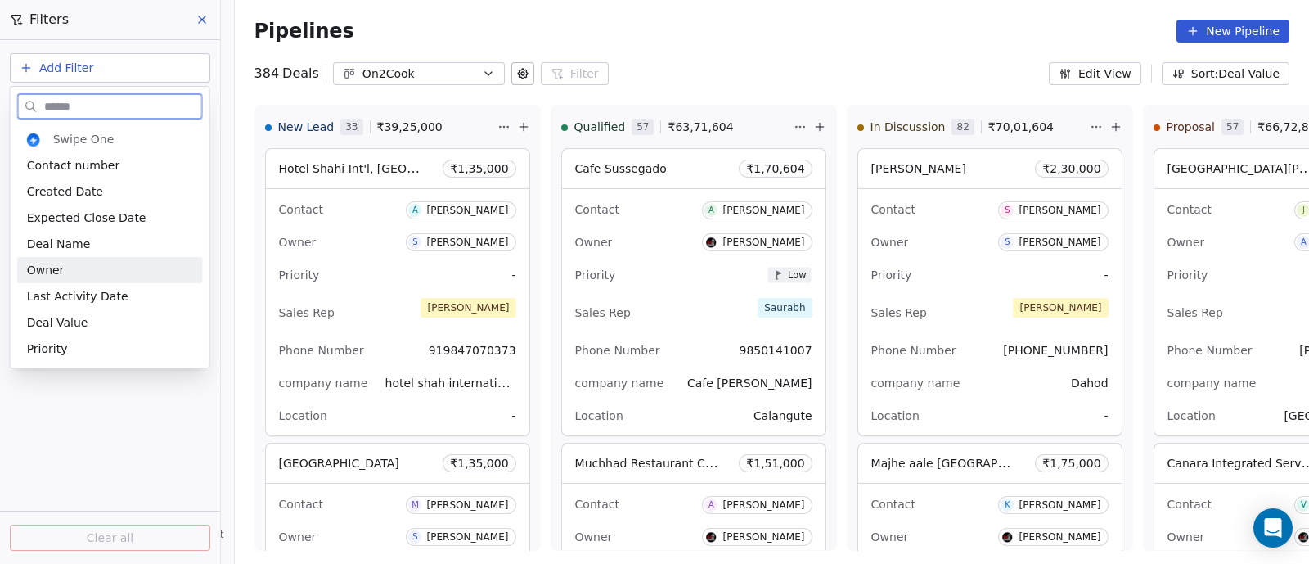
click at [49, 265] on span "Owner" at bounding box center [46, 270] width 38 height 16
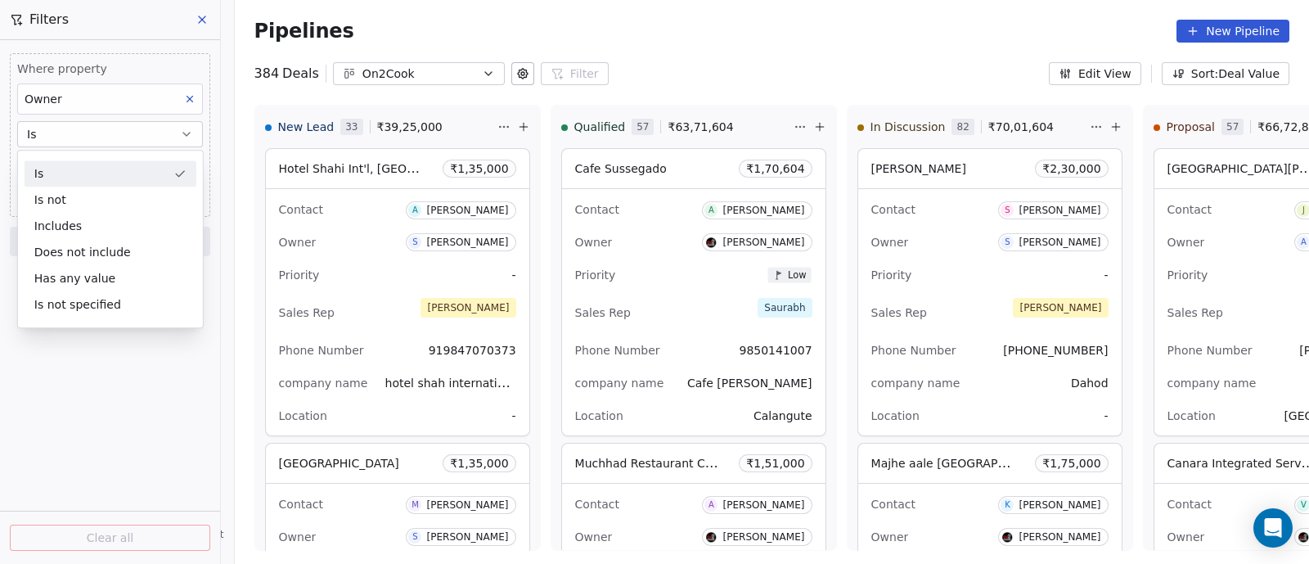
click at [93, 133] on button "Is" at bounding box center [110, 134] width 186 height 26
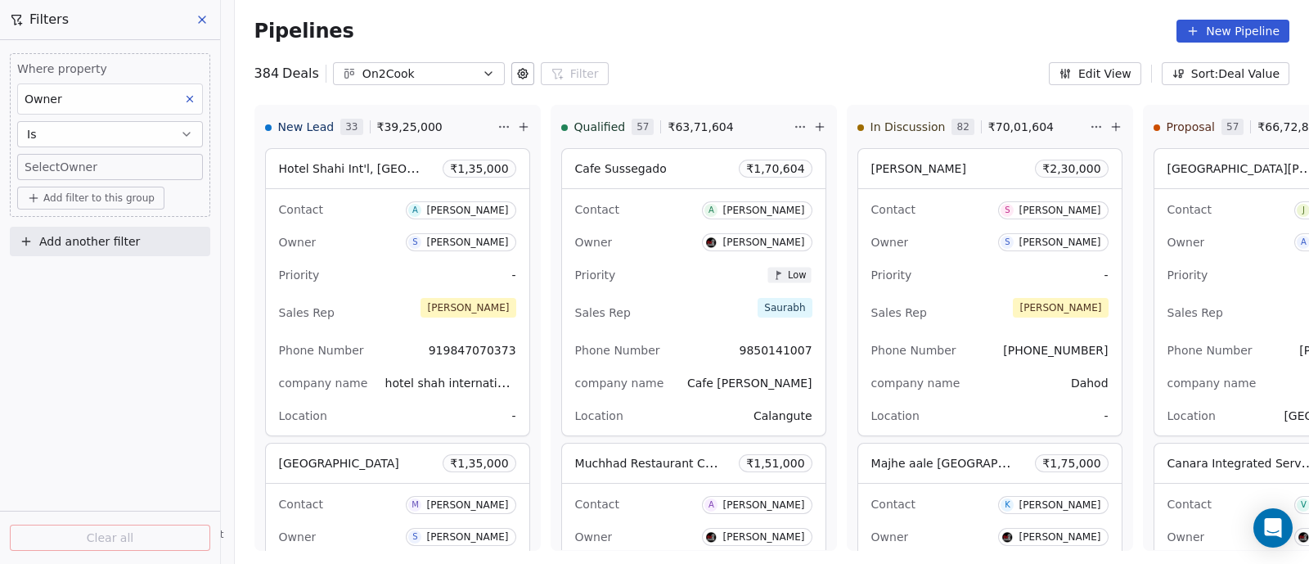
click at [102, 161] on body "On2Cook India Pvt. Ltd. Contacts People Marketing Workflows Campaigns Metrics &…" at bounding box center [654, 282] width 1309 height 564
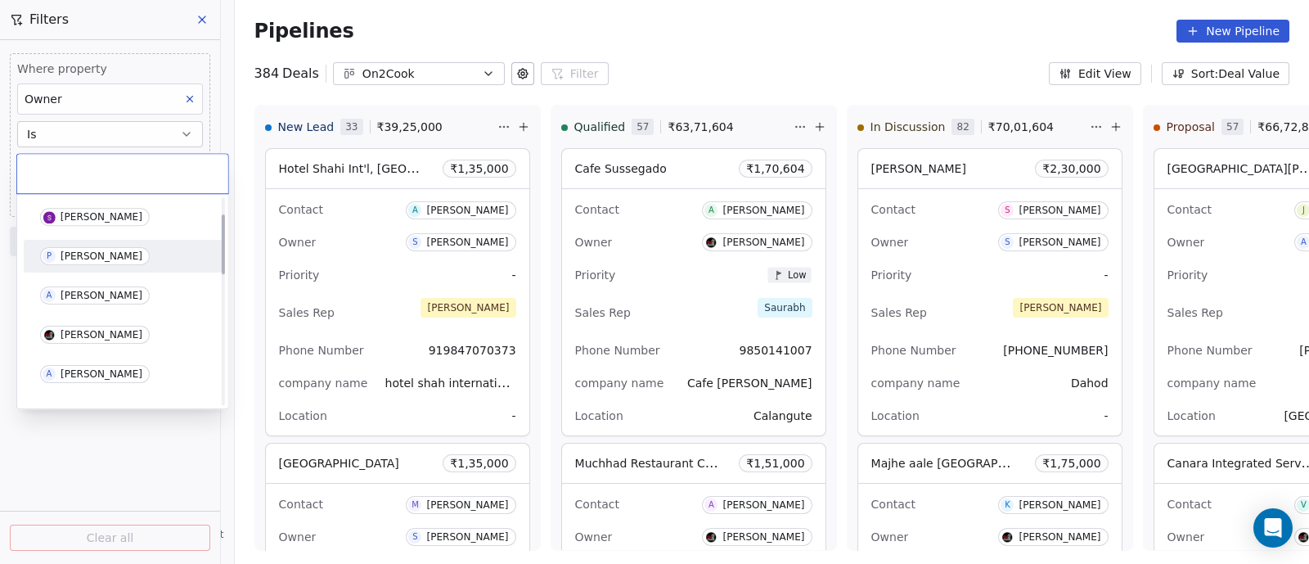
scroll to position [101, 0]
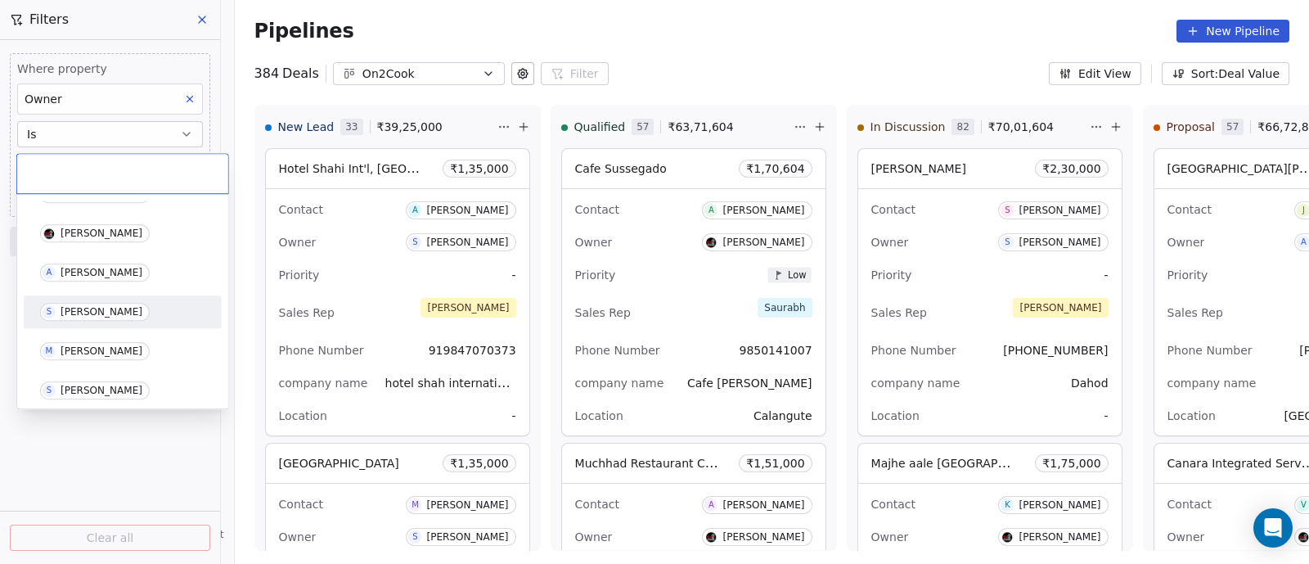
click at [78, 306] on div "[PERSON_NAME]" at bounding box center [102, 311] width 82 height 11
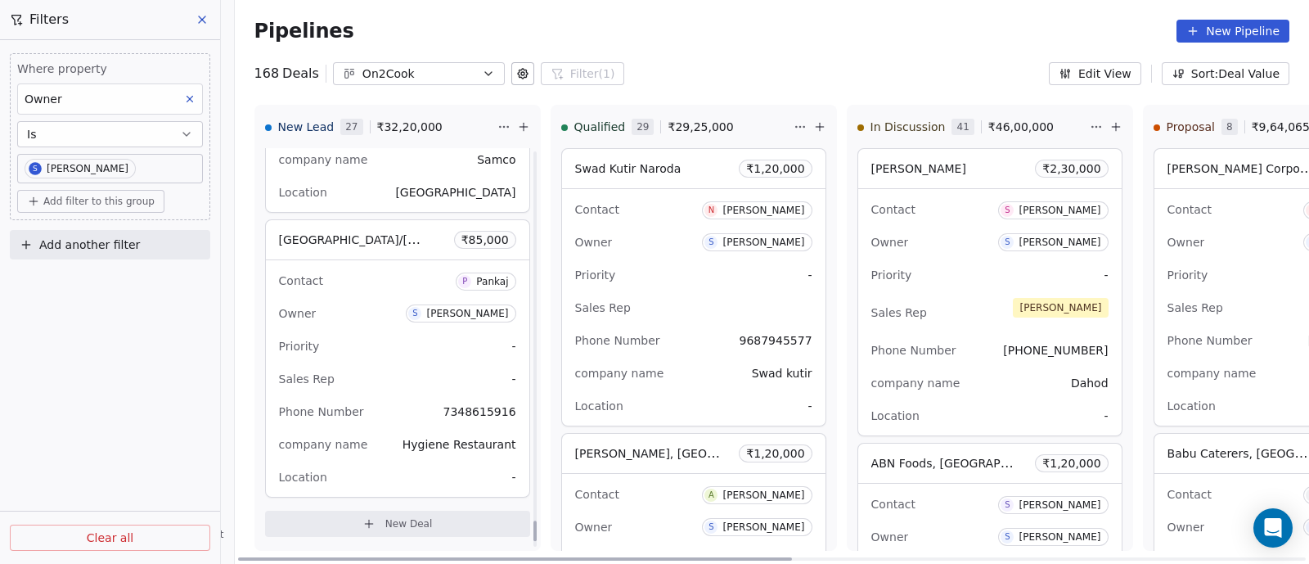
scroll to position [7188, 0]
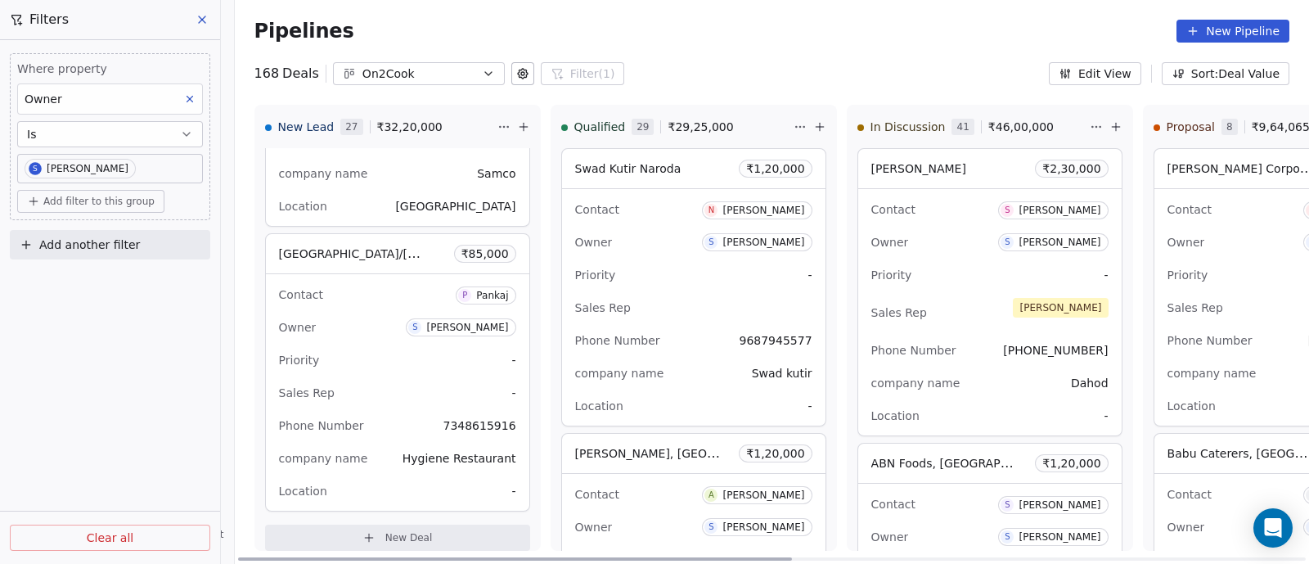
click at [401, 531] on span "New Deal" at bounding box center [408, 537] width 47 height 13
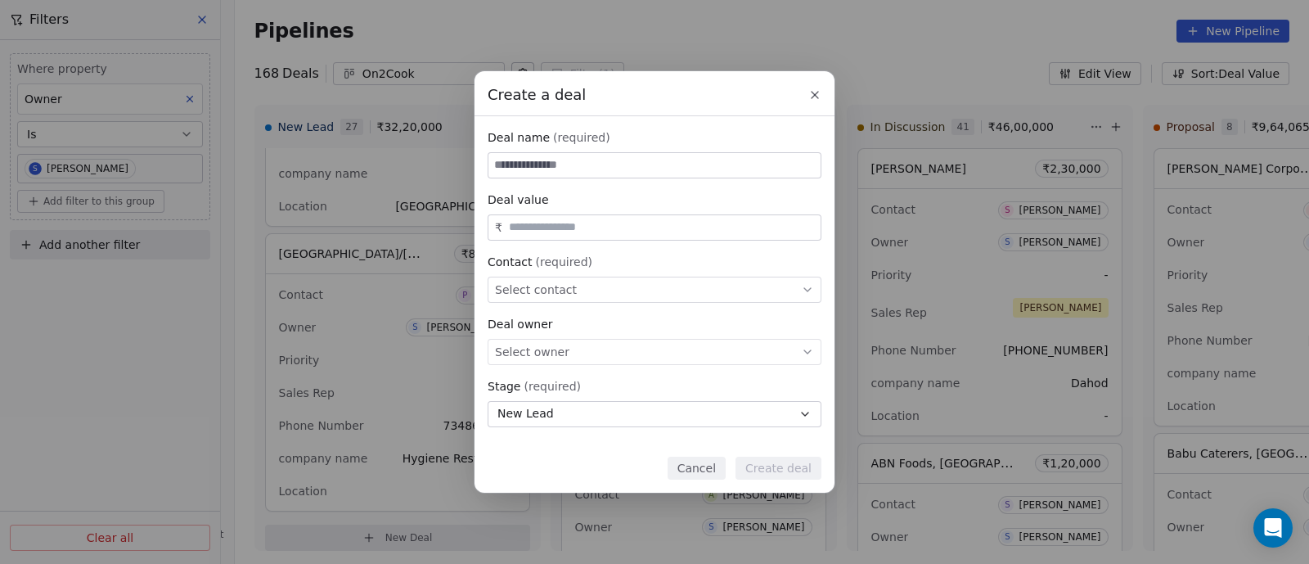
click at [958, 275] on div "Create a deal Deal name (required) Deal value ₹ Contact (required) Select conta…" at bounding box center [654, 281] width 1309 height 420
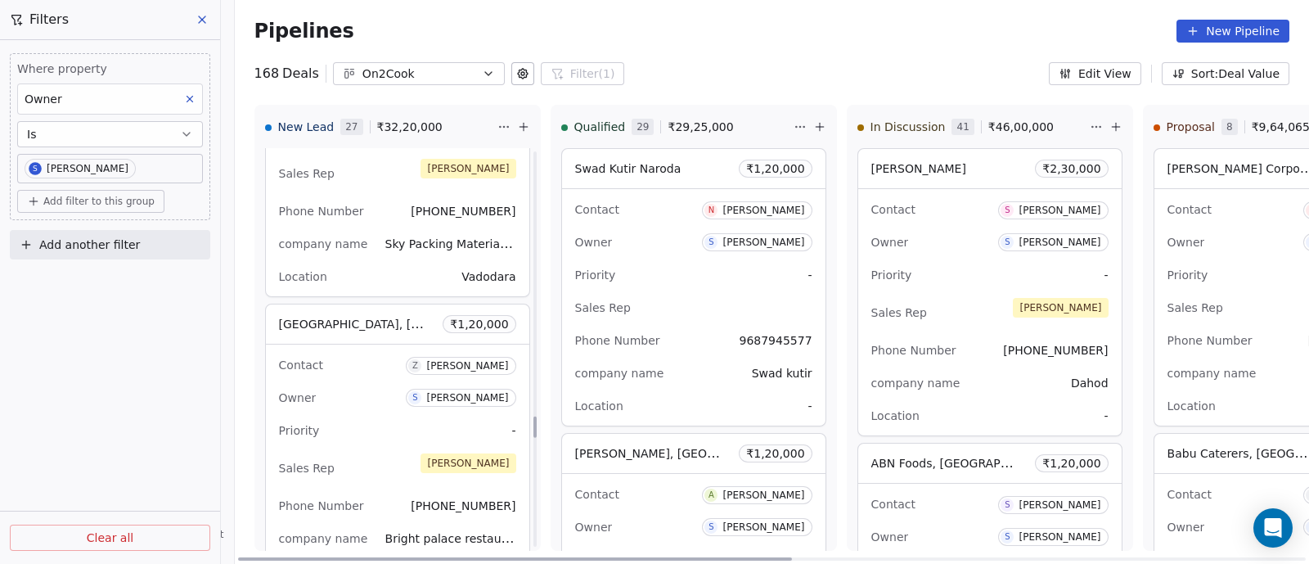
scroll to position [5041, 0]
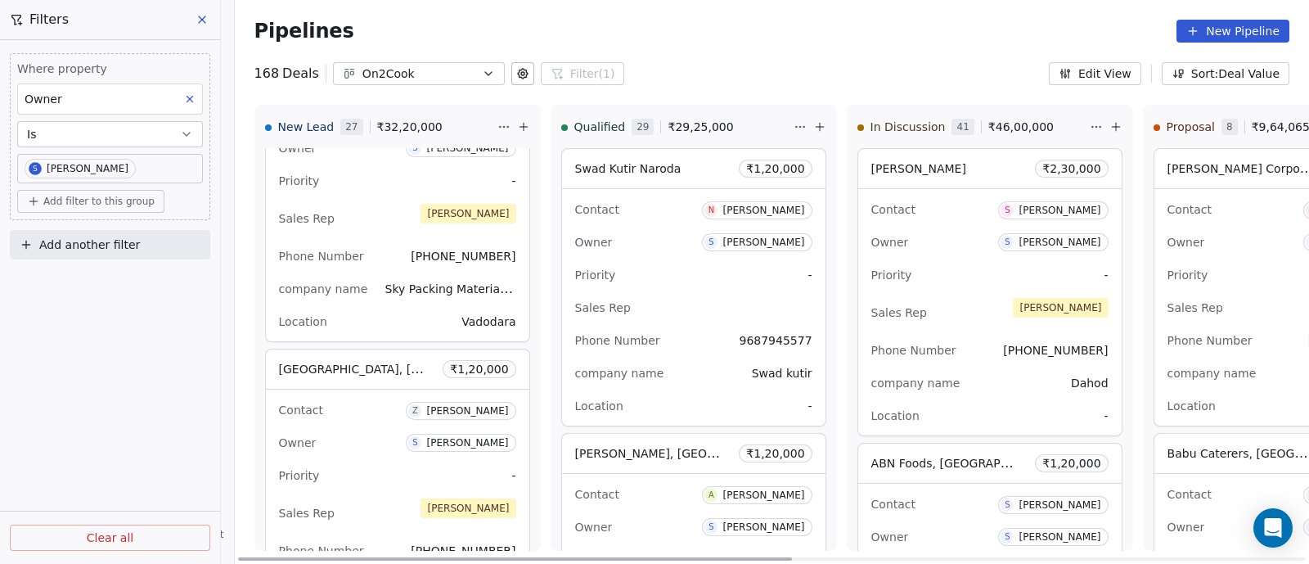
click at [356, 469] on div "Priority -" at bounding box center [397, 475] width 237 height 26
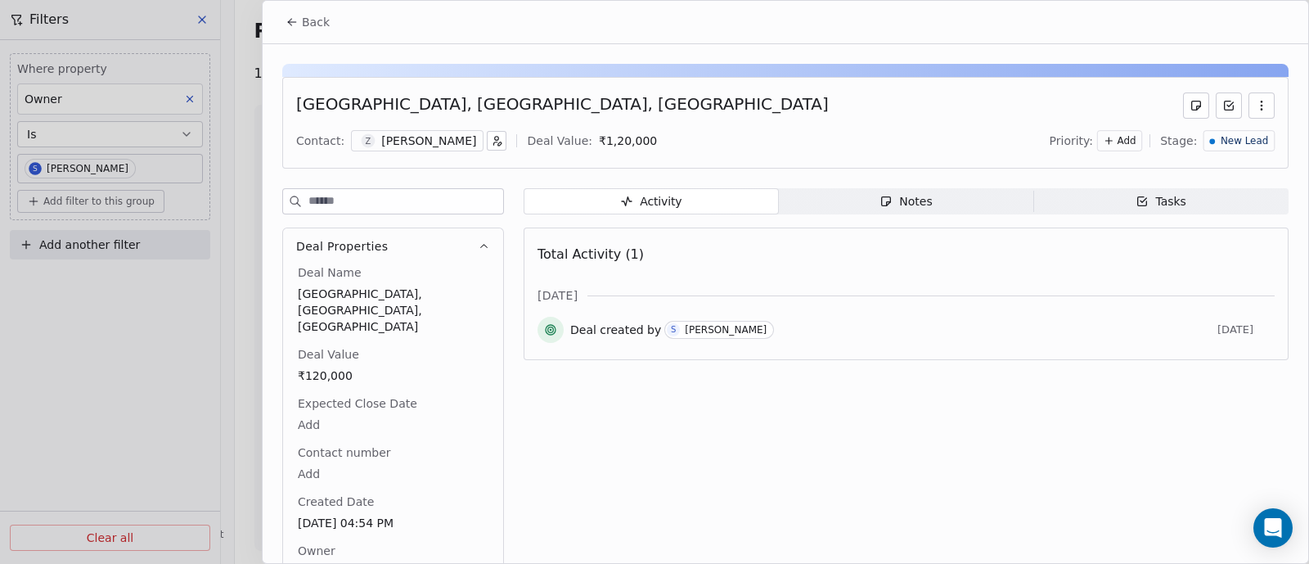
click at [310, 26] on span "Back" at bounding box center [316, 22] width 28 height 16
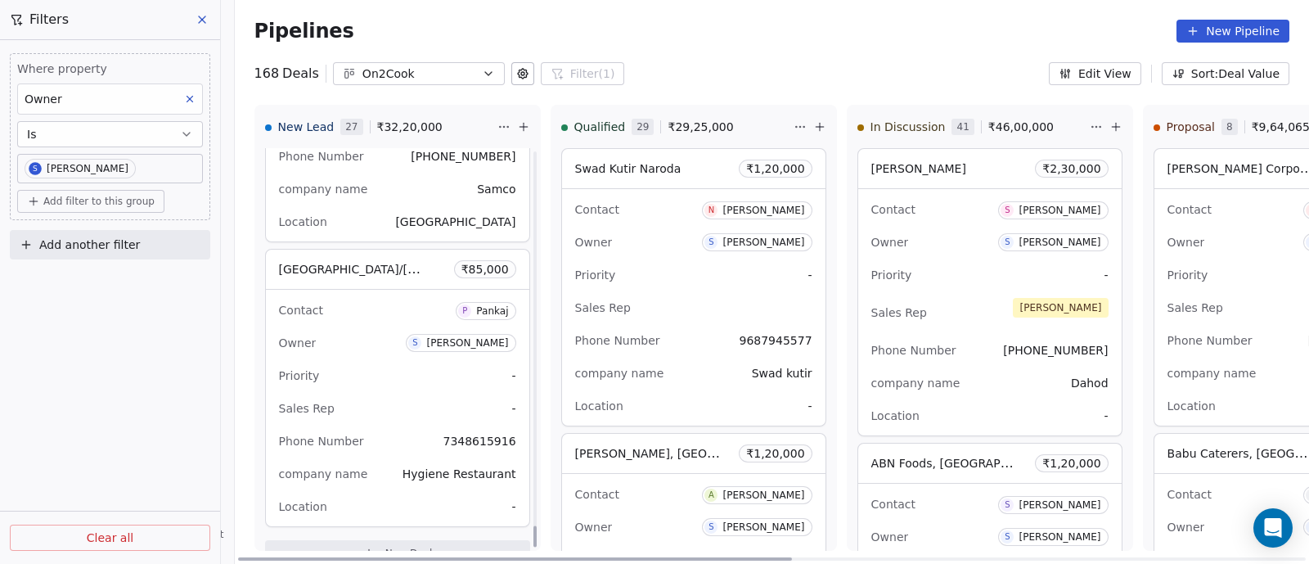
scroll to position [7188, 0]
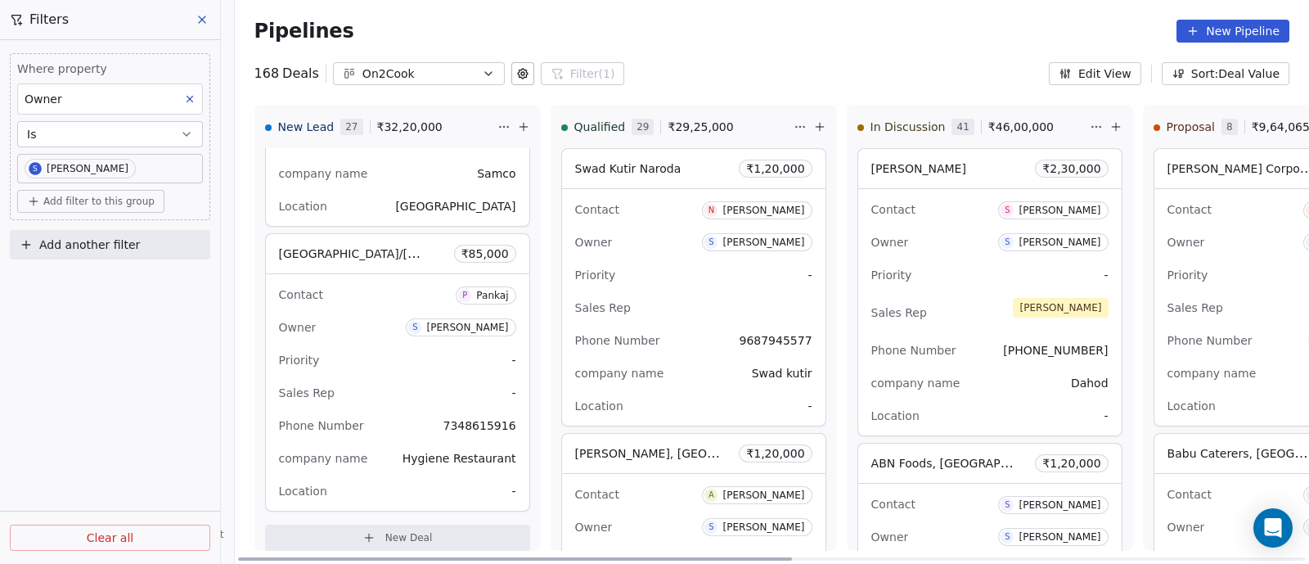
click at [411, 531] on span "New Deal" at bounding box center [408, 537] width 47 height 13
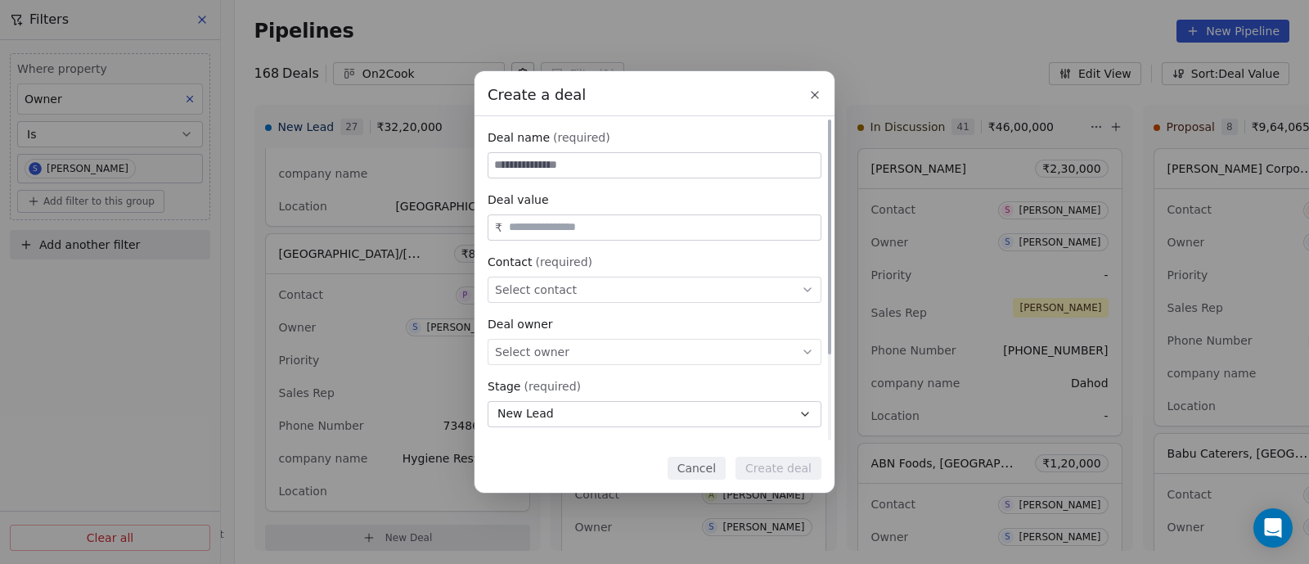
click at [806, 349] on icon at bounding box center [807, 351] width 13 height 13
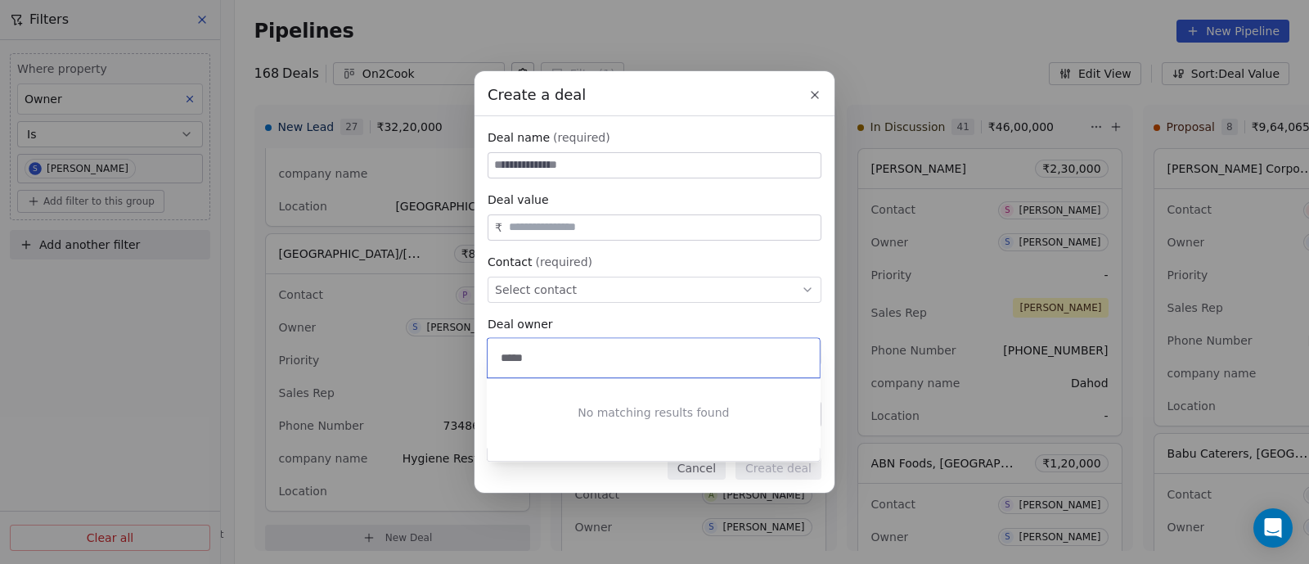
type input "******"
drag, startPoint x: 561, startPoint y: 362, endPoint x: 489, endPoint y: 362, distance: 72.0
click at [489, 362] on div "******" at bounding box center [653, 357] width 332 height 39
type input "**********"
drag, startPoint x: 587, startPoint y: 361, endPoint x: 137, endPoint y: 341, distance: 450.3
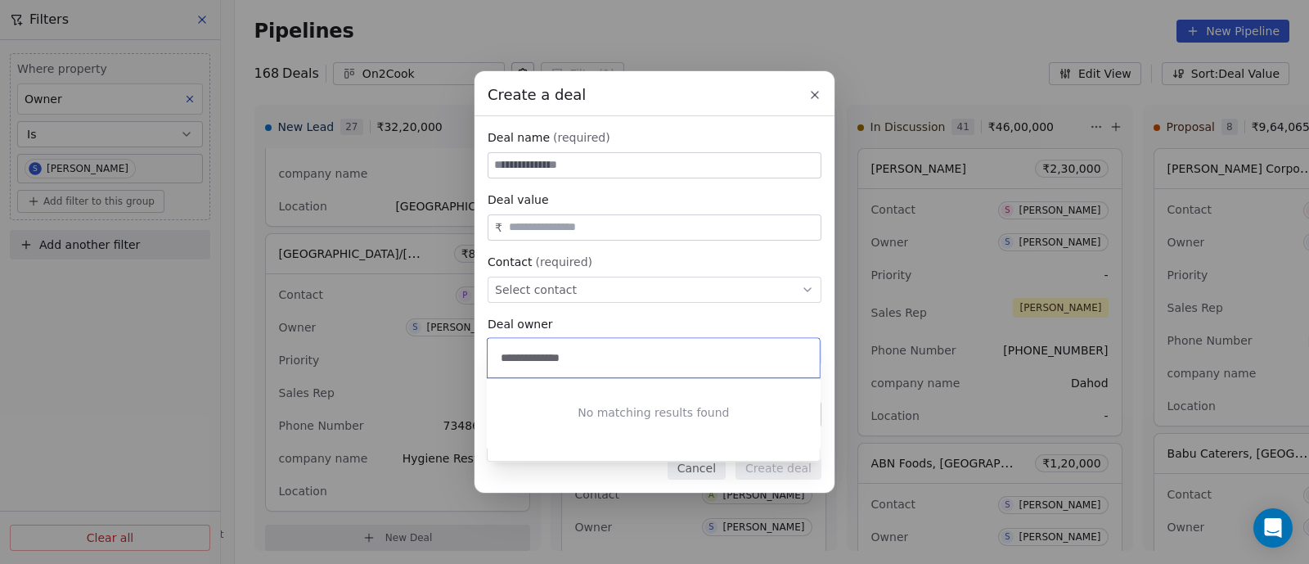
click at [137, 341] on body "On2Cook India Pvt. Ltd. Contacts People Marketing Workflows Campaigns Metrics &…" at bounding box center [654, 282] width 1309 height 564
drag, startPoint x: 578, startPoint y: 355, endPoint x: 496, endPoint y: 357, distance: 81.8
click at [497, 357] on input "**********" at bounding box center [653, 357] width 312 height 18
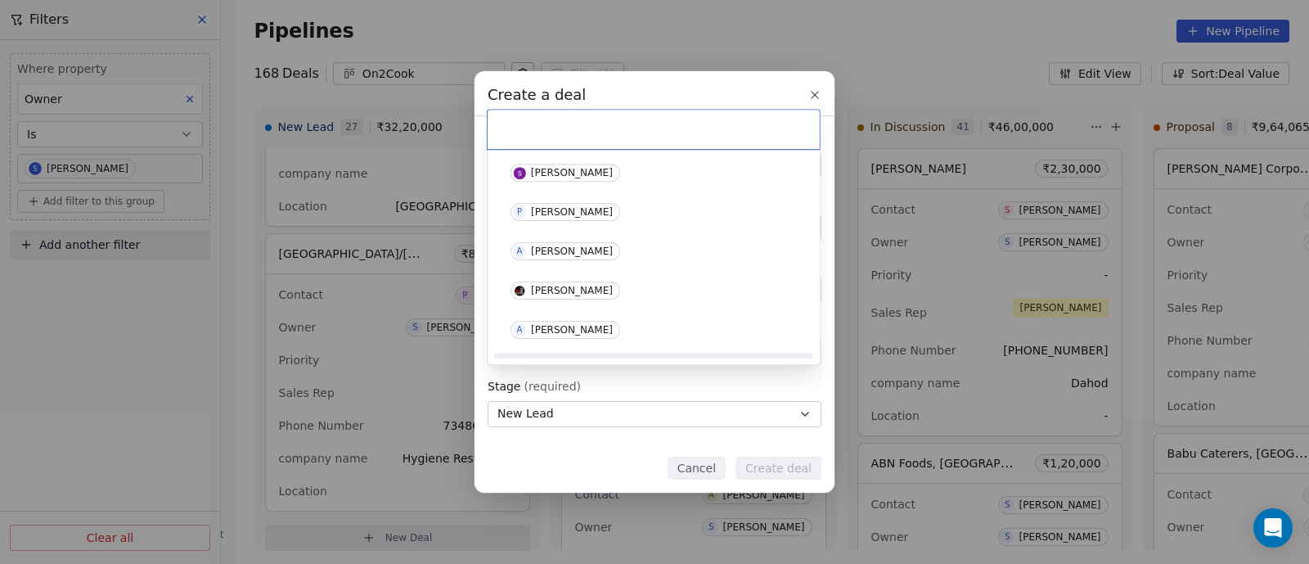
click at [403, 346] on div "Create a deal Deal name (required) Deal value ₹ Contact (required) Select conta…" at bounding box center [654, 281] width 1309 height 420
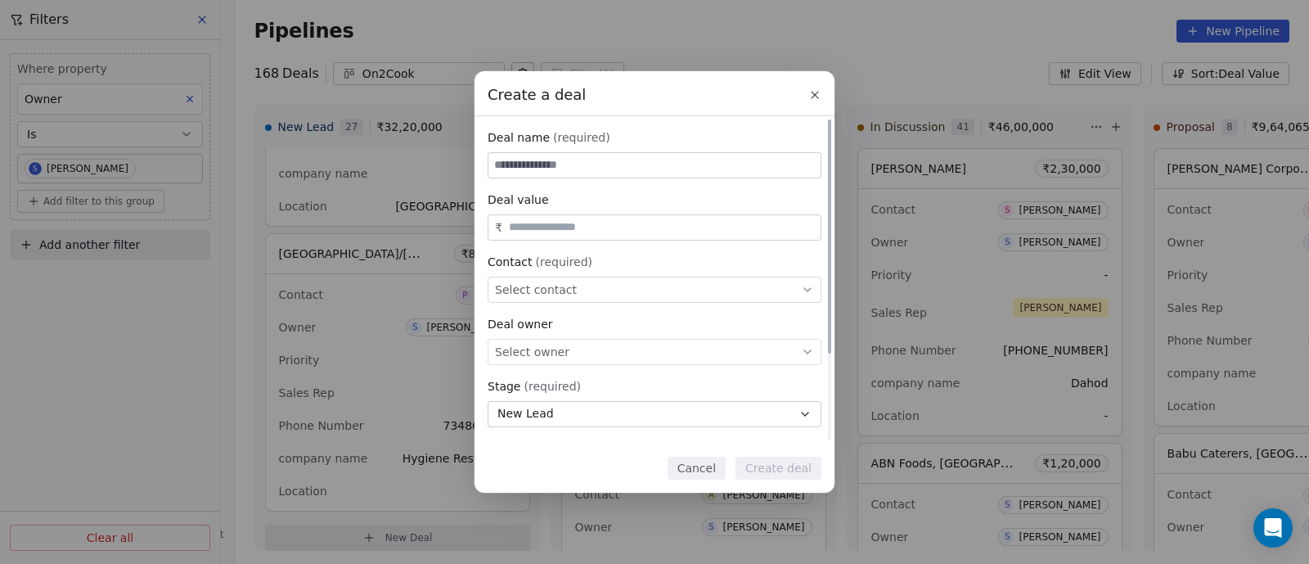
click at [566, 292] on span "Select contact" at bounding box center [536, 289] width 82 height 16
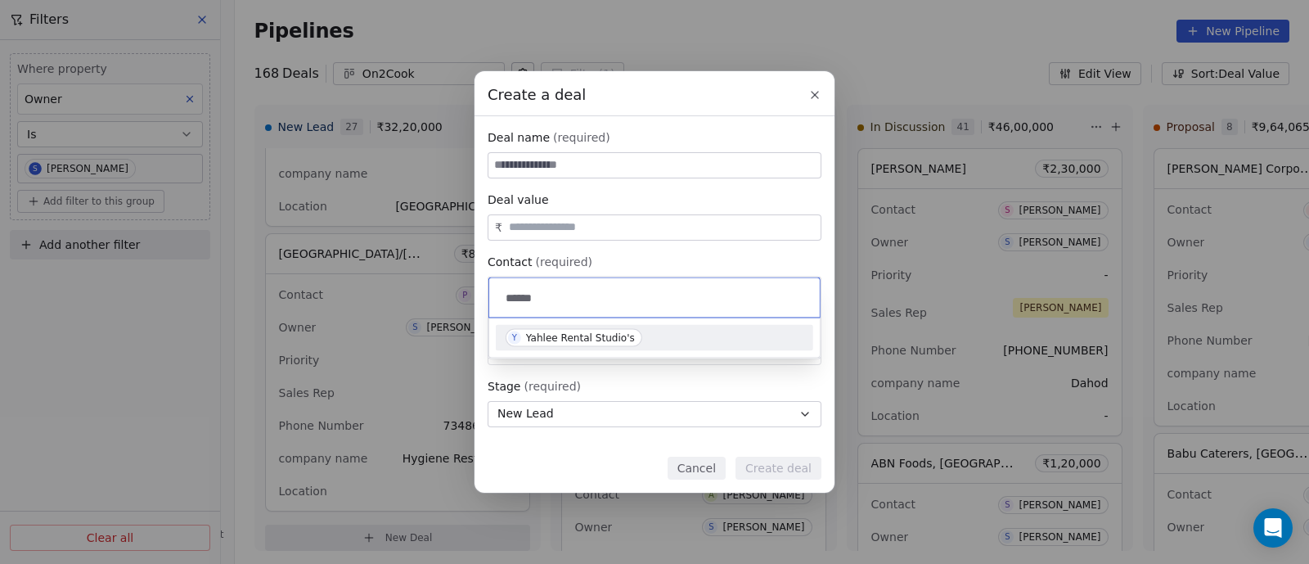
drag, startPoint x: 547, startPoint y: 290, endPoint x: 491, endPoint y: 296, distance: 56.7
click at [491, 296] on div "******" at bounding box center [654, 297] width 330 height 39
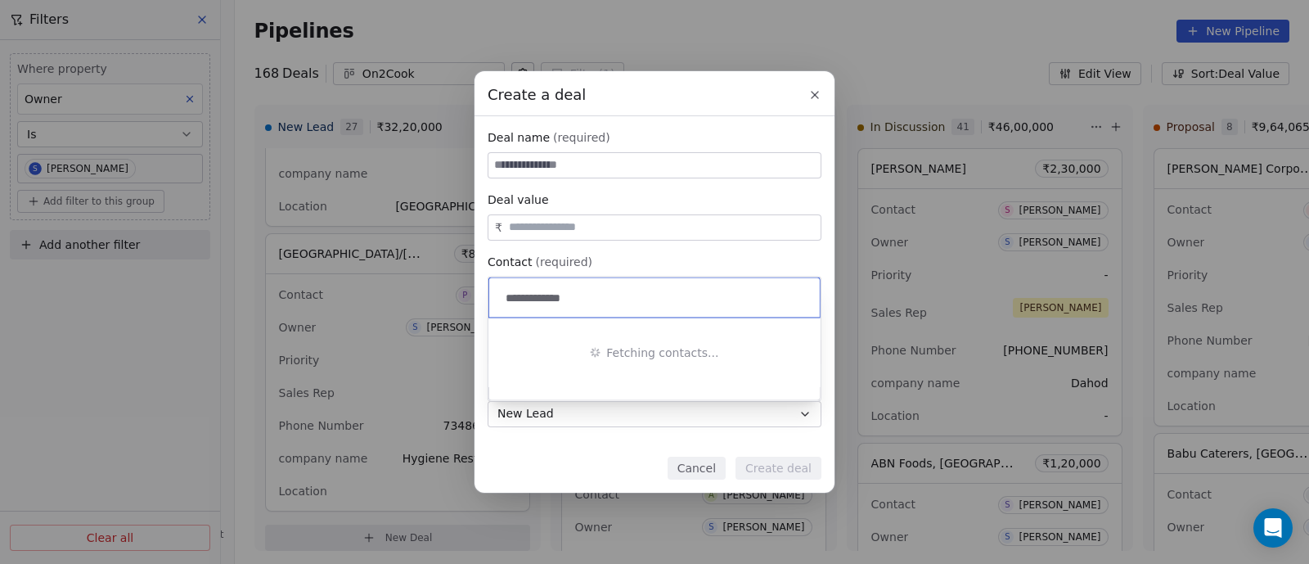
type input "**********"
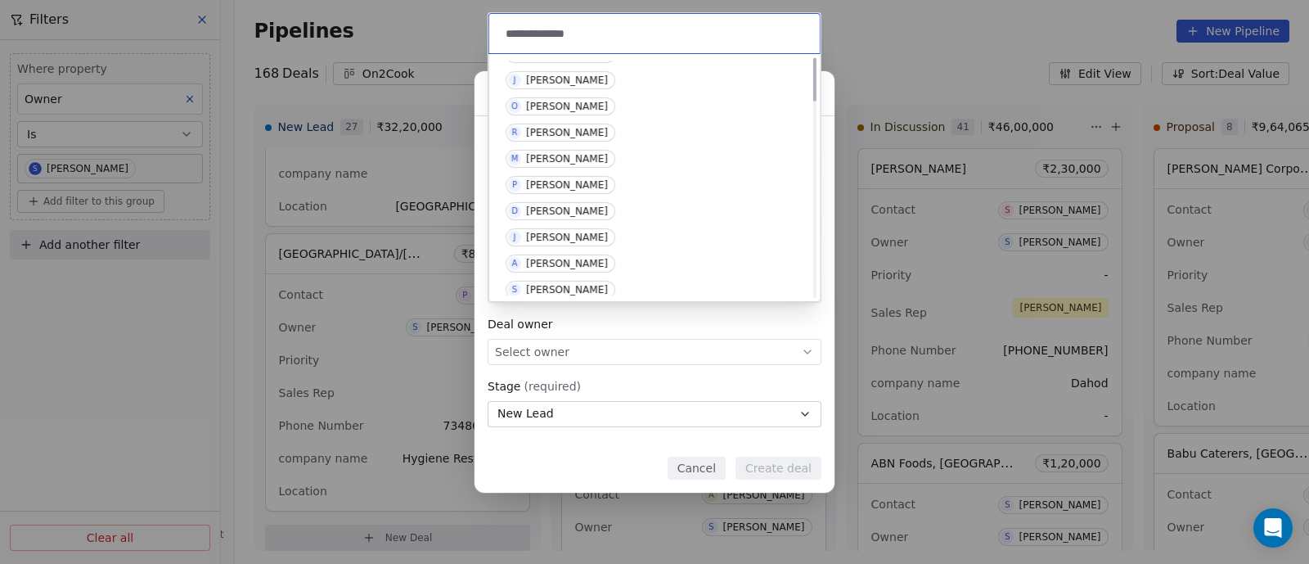
scroll to position [0, 0]
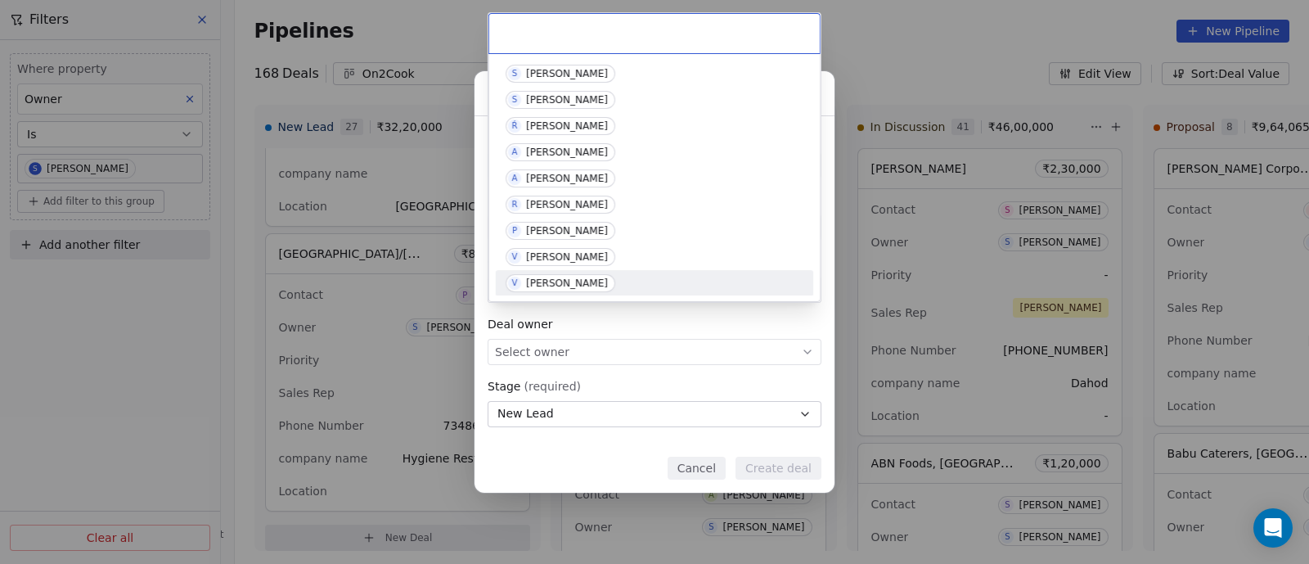
click at [635, 326] on div "Create a deal Deal name (required) Deal value ₹ Contact (required) Select conta…" at bounding box center [654, 281] width 1309 height 420
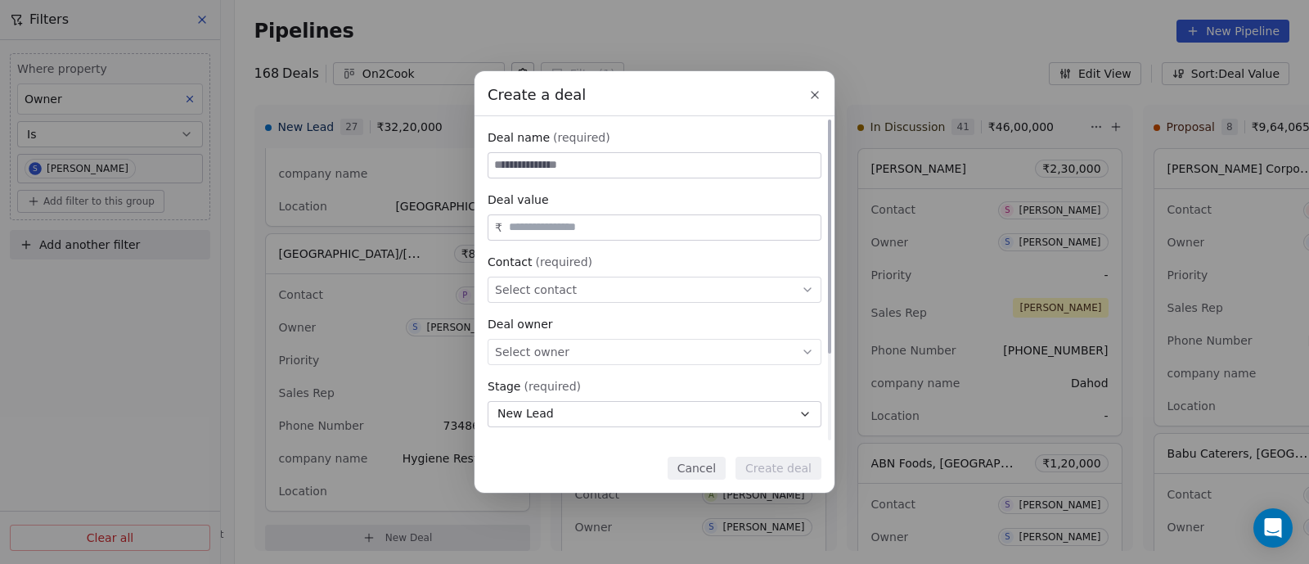
click at [809, 290] on icon at bounding box center [807, 289] width 7 height 3
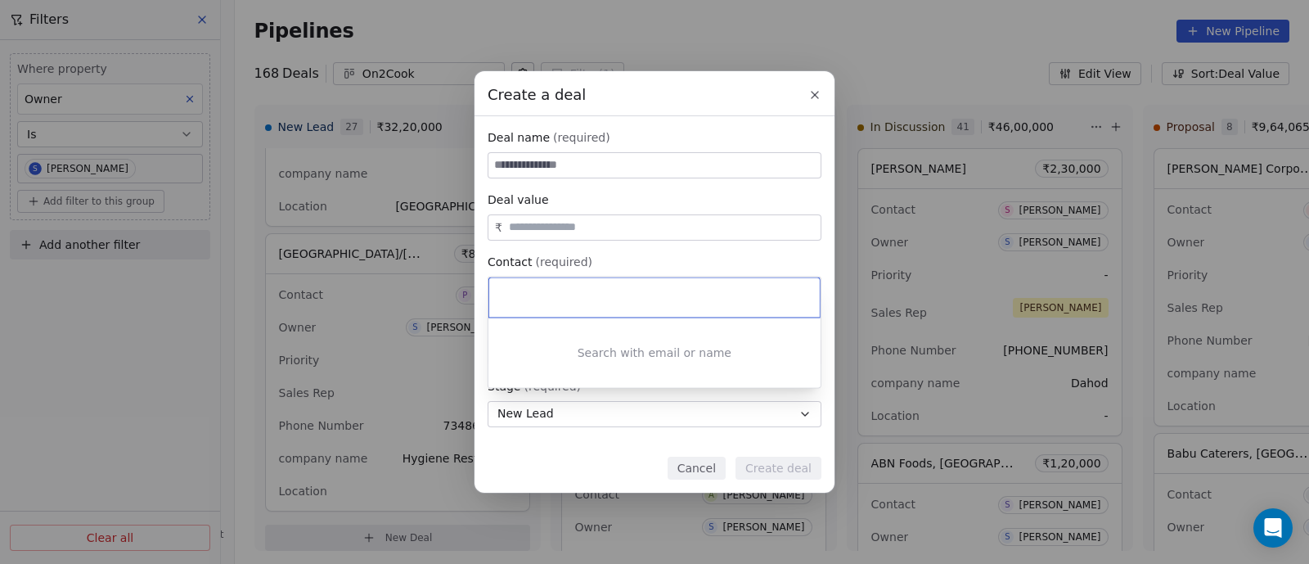
click at [715, 290] on input at bounding box center [656, 298] width 308 height 18
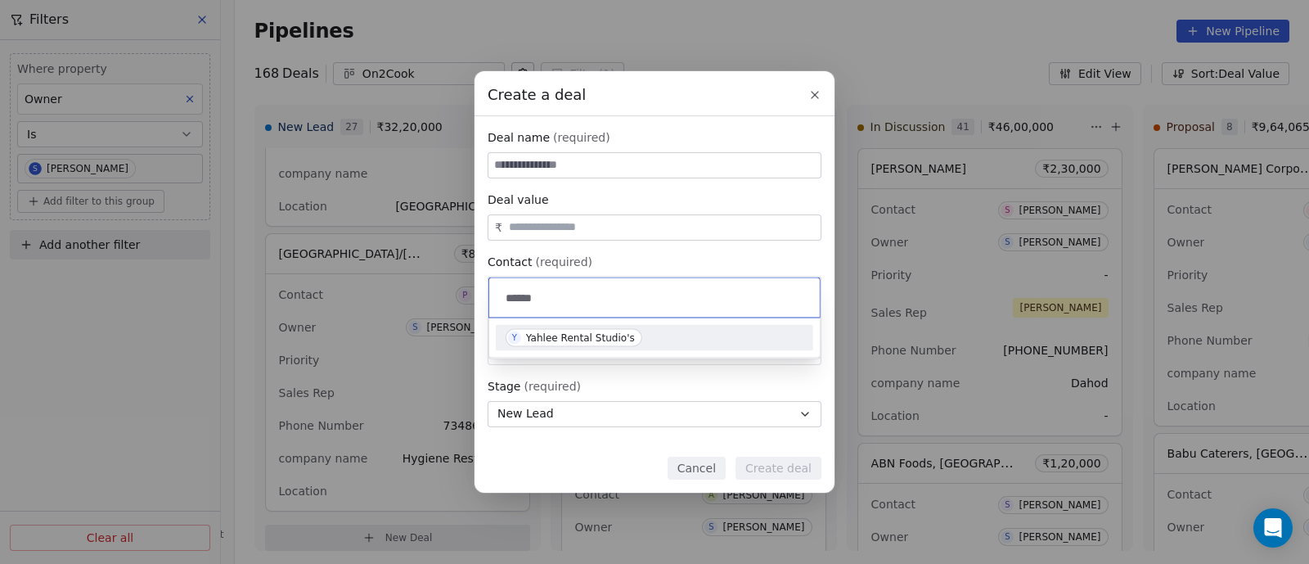
type input "******"
click at [615, 339] on div "Yahlee Rental Studio's" at bounding box center [580, 337] width 109 height 11
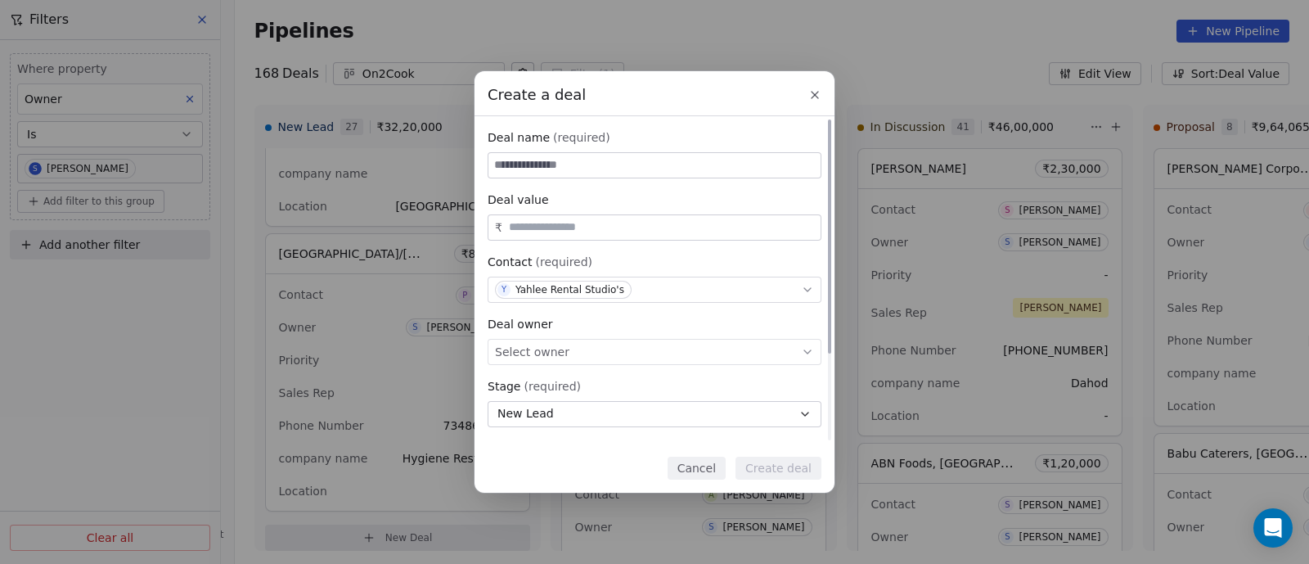
click at [808, 351] on icon at bounding box center [807, 351] width 13 height 13
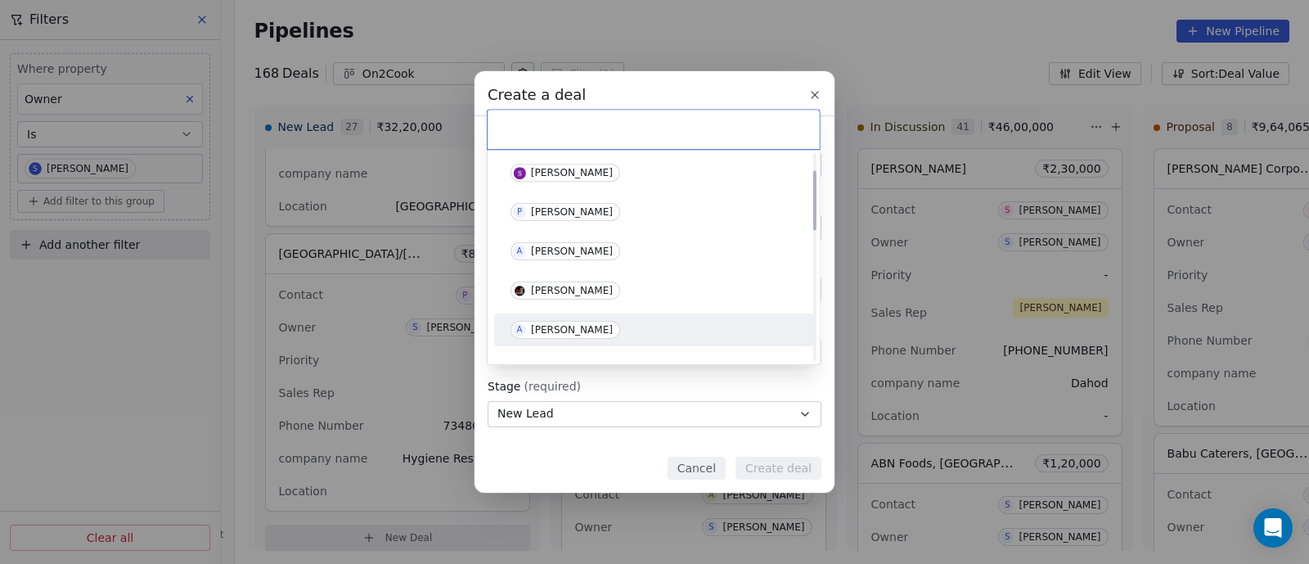
scroll to position [101, 0]
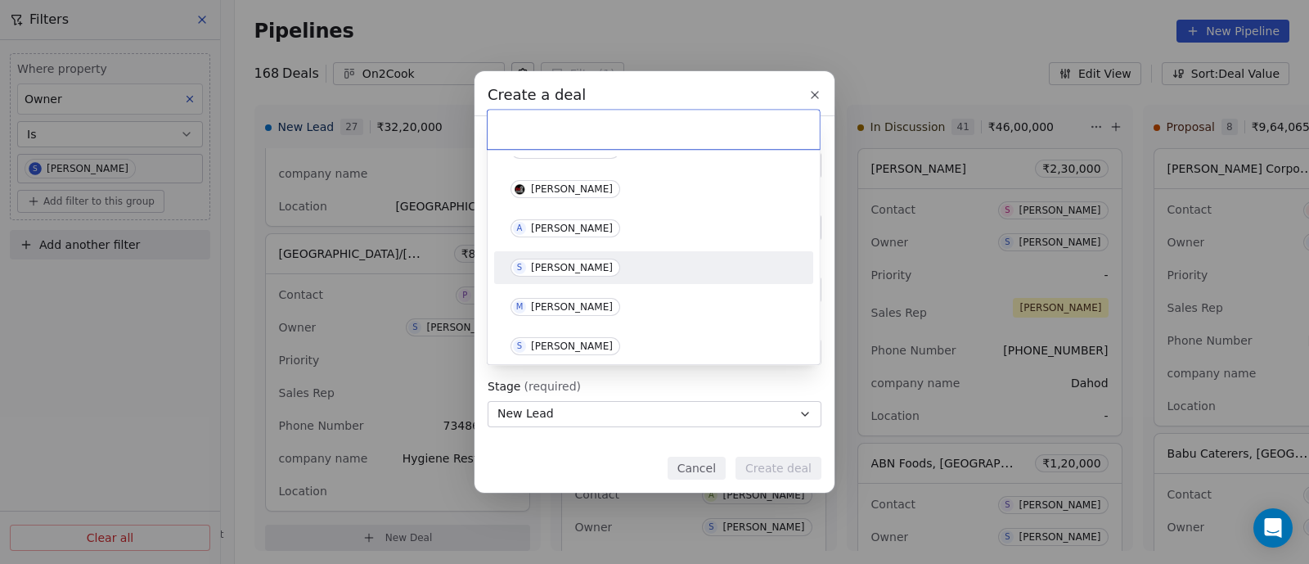
click at [548, 265] on div "[PERSON_NAME]" at bounding box center [572, 267] width 82 height 11
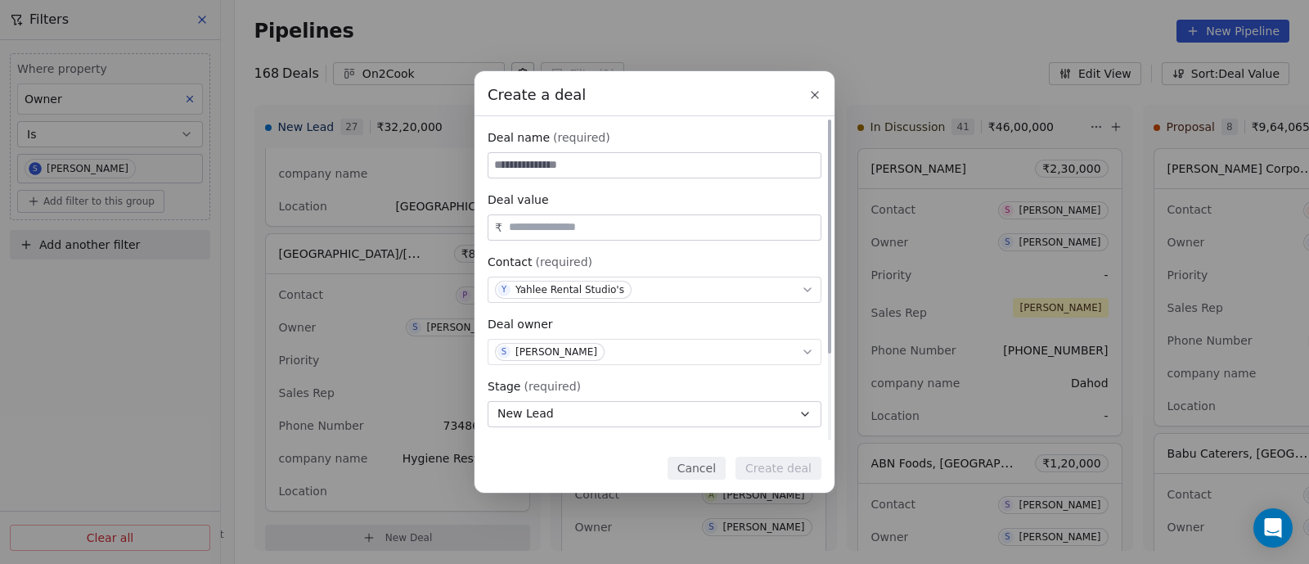
click at [582, 164] on input at bounding box center [654, 165] width 332 height 25
type input "**********"
